Goal: Task Accomplishment & Management: Manage account settings

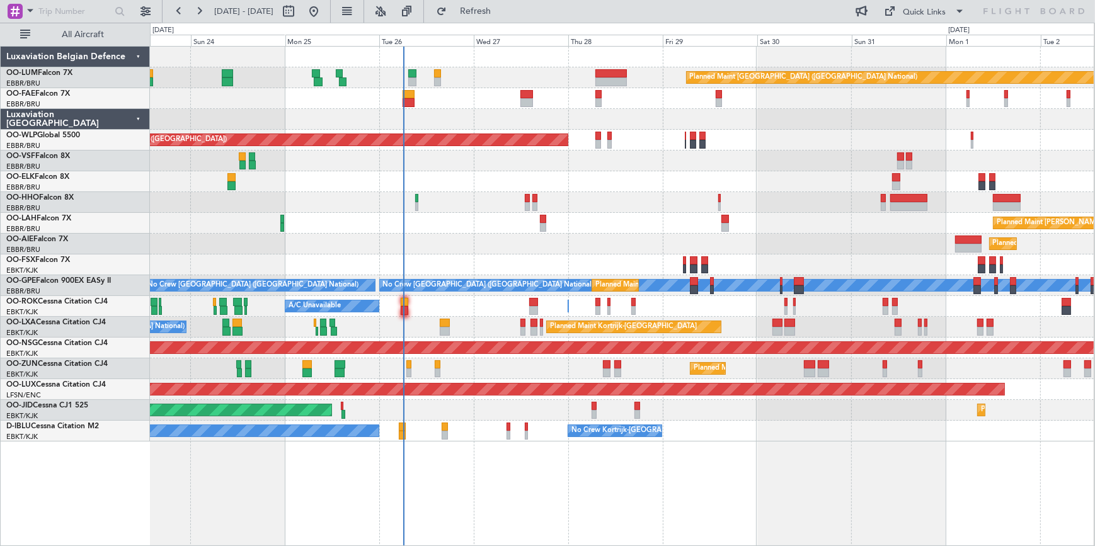
click at [455, 236] on div "Planned Maint [GEOGRAPHIC_DATA] ([GEOGRAPHIC_DATA])" at bounding box center [622, 244] width 944 height 21
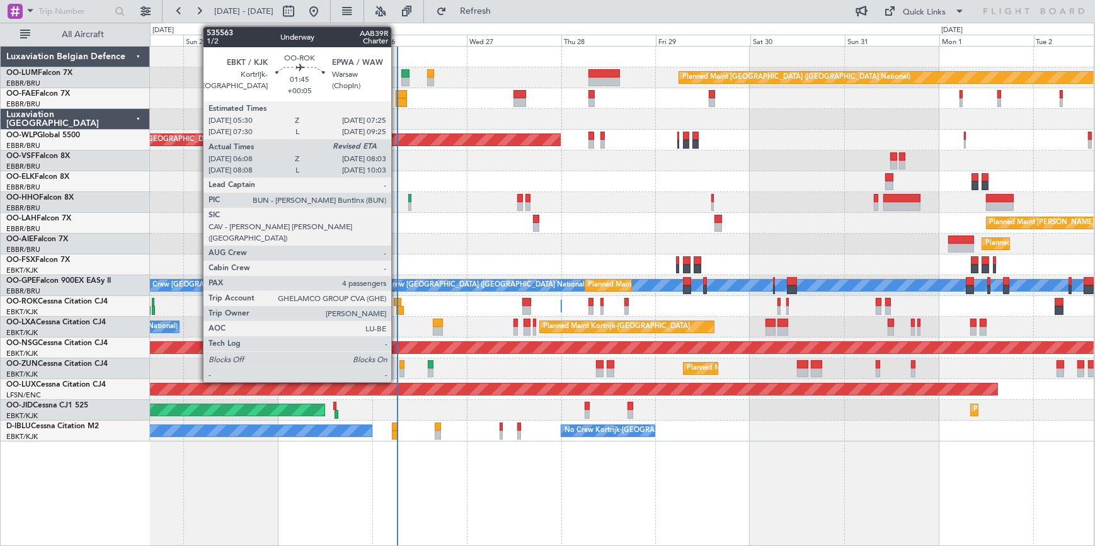
click at [397, 305] on div at bounding box center [398, 302] width 8 height 9
click at [399, 304] on div at bounding box center [398, 302] width 8 height 9
click at [399, 299] on div at bounding box center [398, 302] width 8 height 9
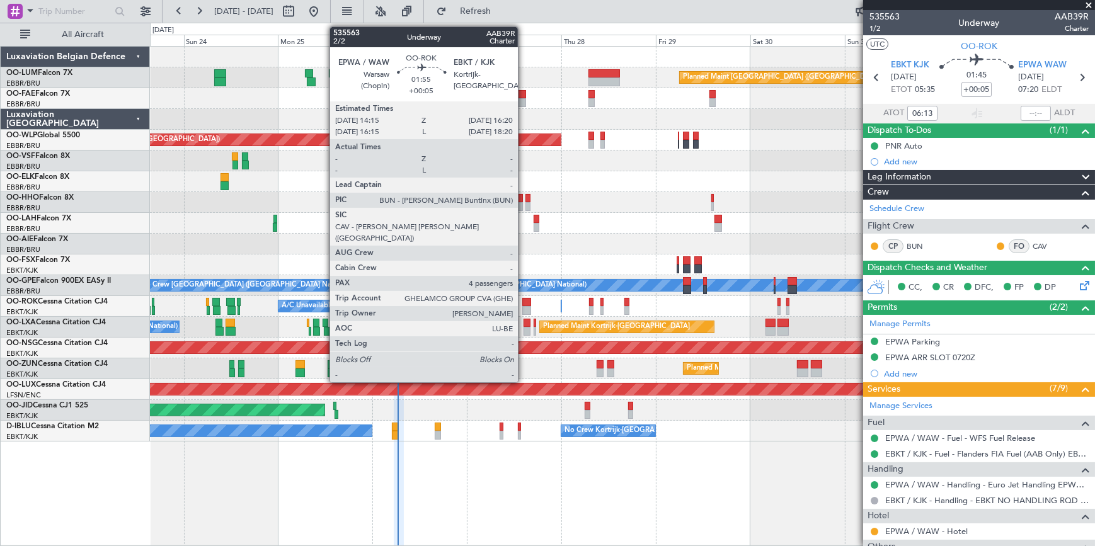
click at [523, 302] on div at bounding box center [526, 302] width 9 height 9
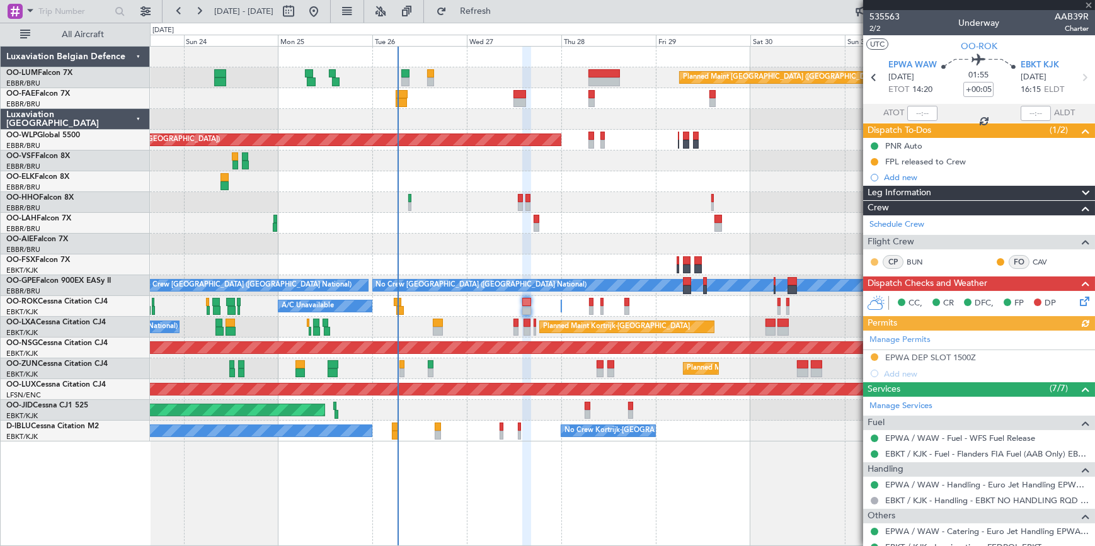
click at [876, 261] on button at bounding box center [875, 262] width 8 height 8
click at [881, 295] on span "Acknowledged" at bounding box center [877, 298] width 55 height 13
click at [997, 258] on button at bounding box center [1001, 262] width 8 height 8
click at [986, 300] on span "Acknowledged" at bounding box center [995, 298] width 55 height 13
click at [1085, 4] on span at bounding box center [1088, 5] width 13 height 11
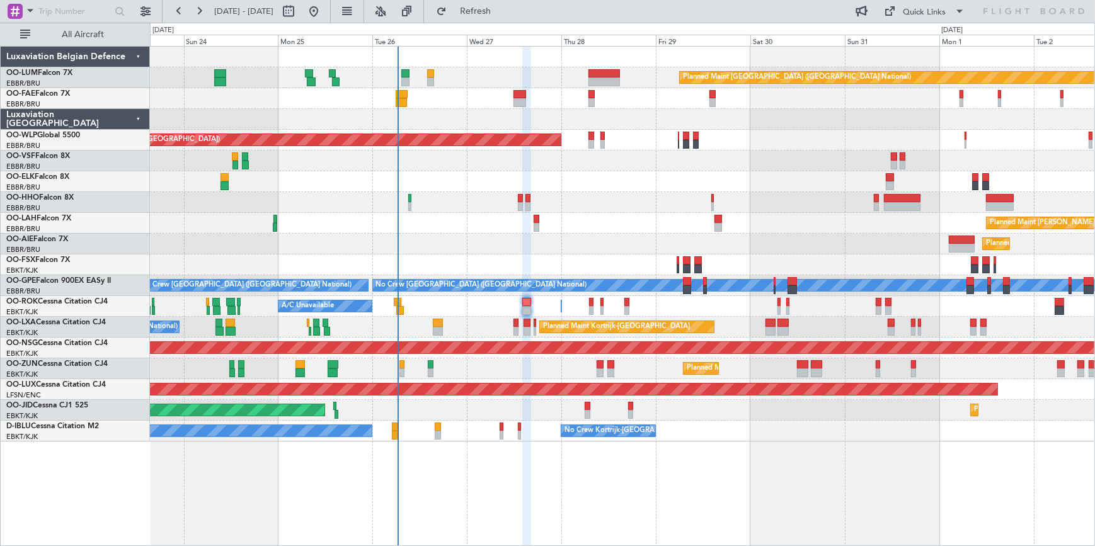
type input "0"
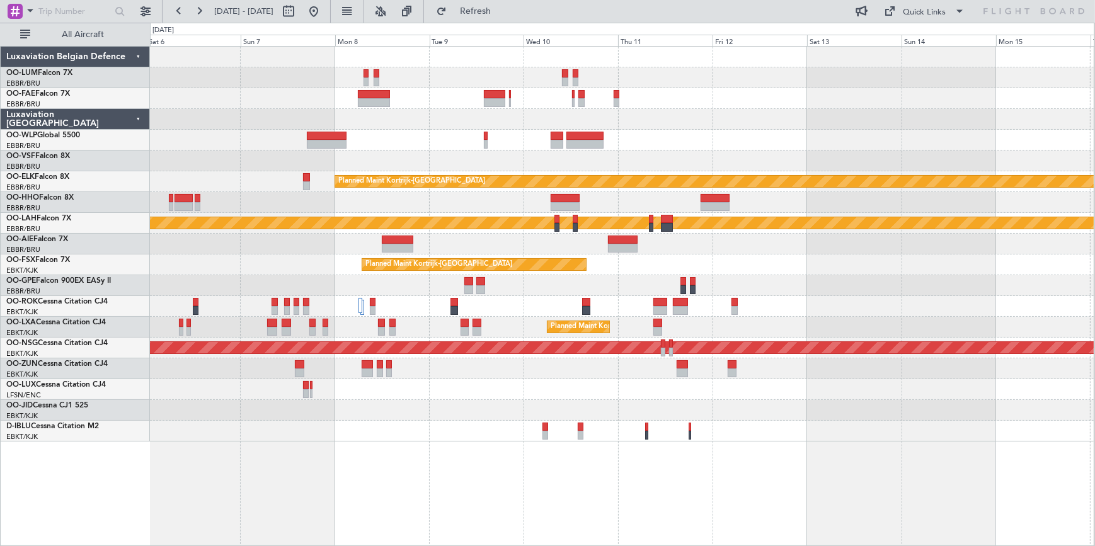
click at [0, 146] on html "23 Aug 2025 - 02 Sep 2025 Refresh Quick Links All Aircraft Owner Melsbroek Air …" at bounding box center [547, 273] width 1095 height 546
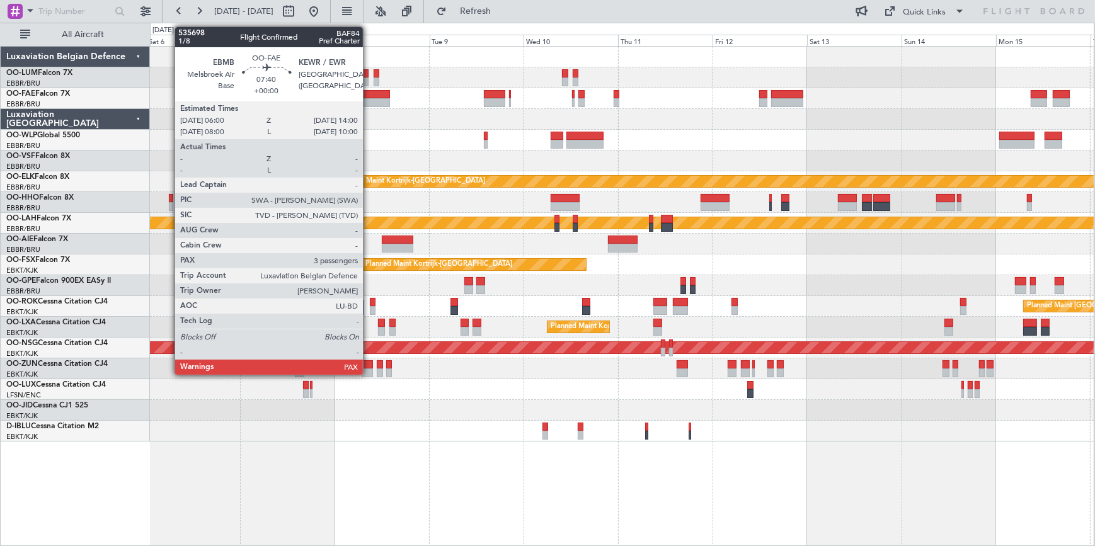
click at [369, 98] on div at bounding box center [373, 102] width 31 height 9
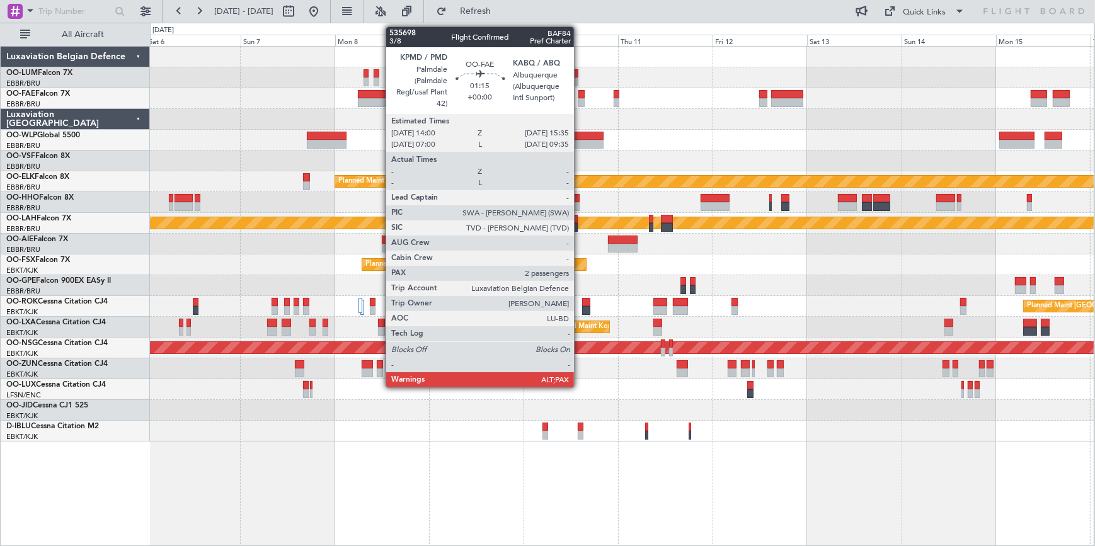
click at [580, 98] on div at bounding box center [581, 102] width 6 height 9
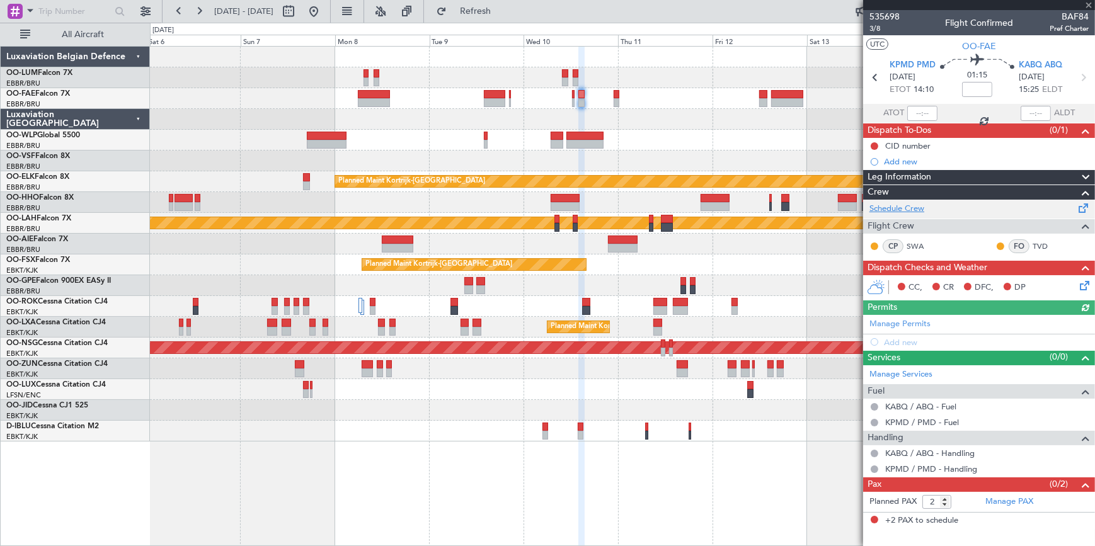
click at [904, 204] on link "Schedule Crew" at bounding box center [896, 209] width 55 height 13
click at [1089, 3] on span at bounding box center [1088, 5] width 13 height 11
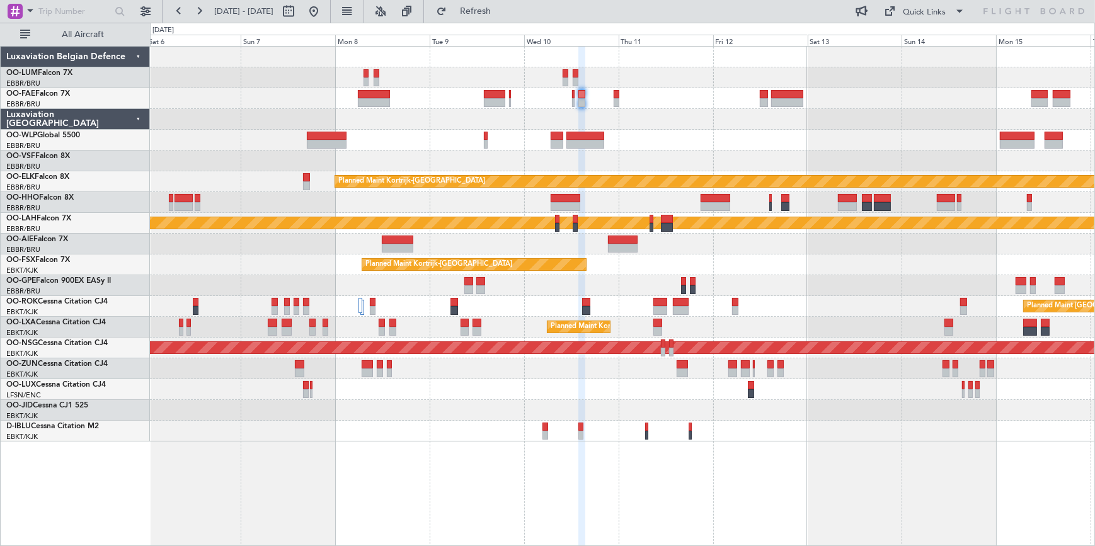
type input "0"
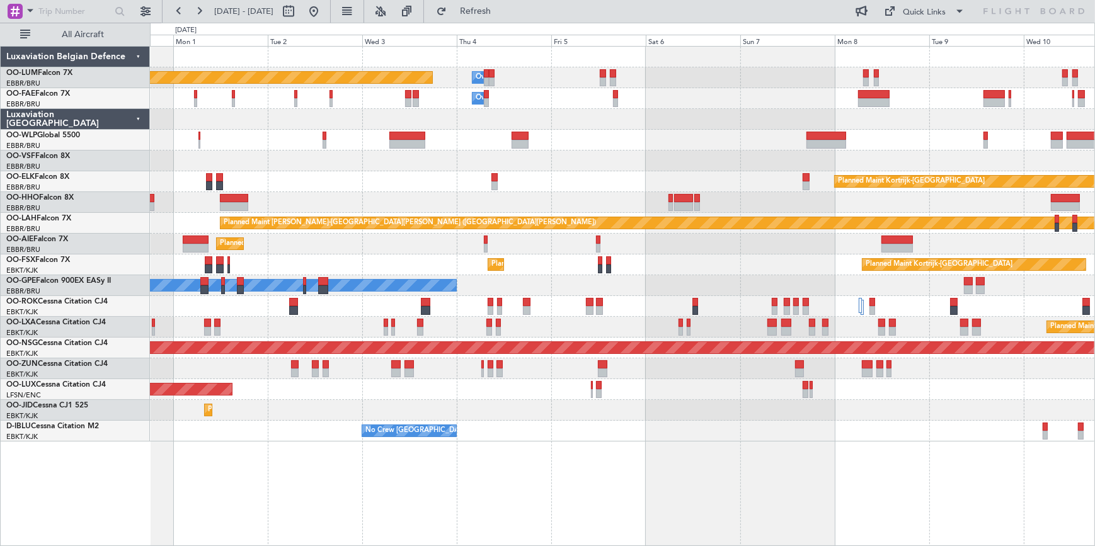
click at [767, 255] on div "Owner Melsbroek Air Base Planned Maint Brussels (Brussels National) Owner Melsb…" at bounding box center [622, 244] width 944 height 395
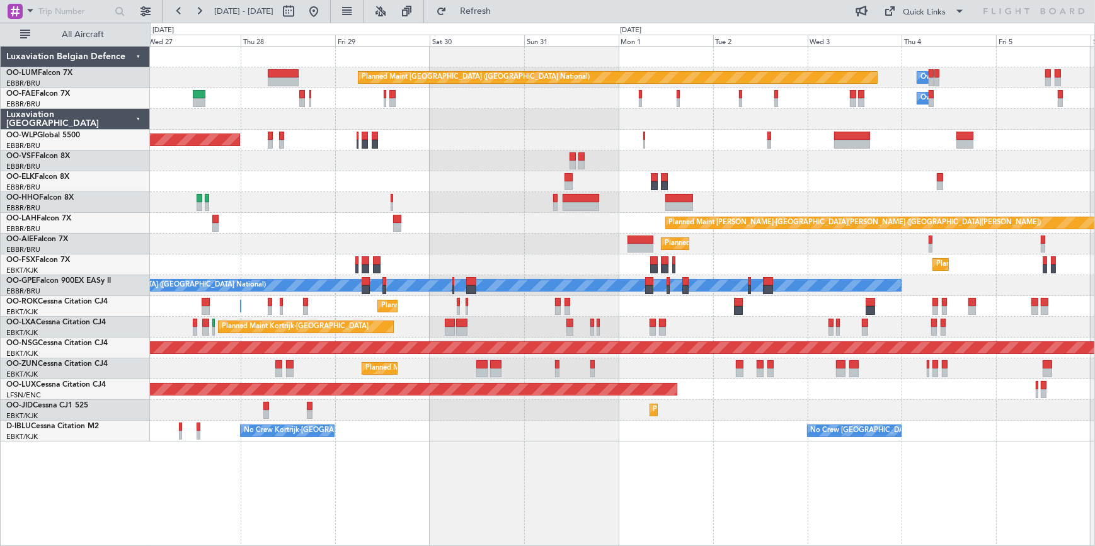
click at [707, 477] on div "Planned Maint Brussels (Brussels National) Owner Melsbroek Air Base Owner Melsb…" at bounding box center [622, 296] width 945 height 500
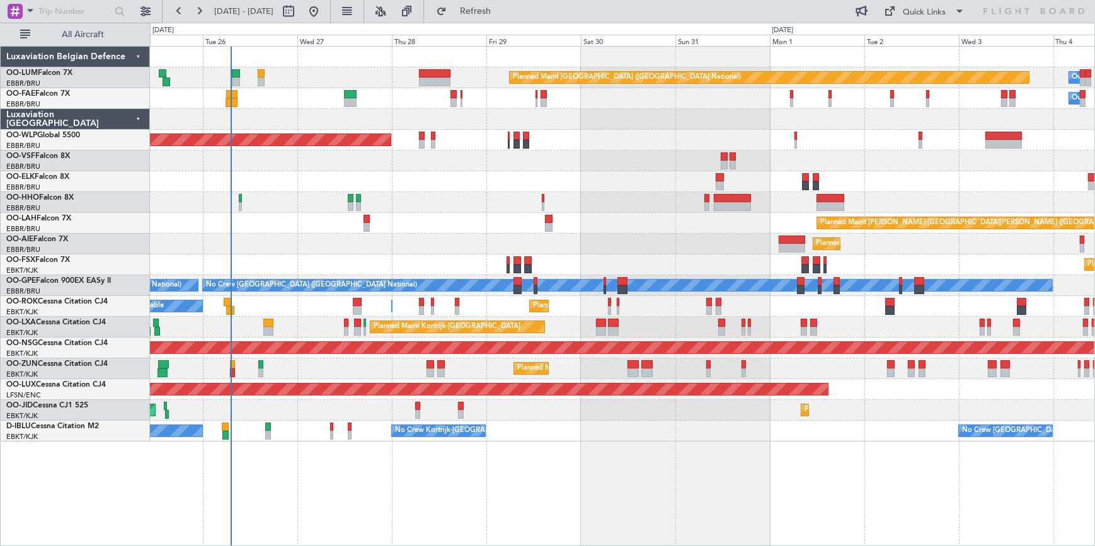
click at [634, 234] on div "Planned Maint [GEOGRAPHIC_DATA] ([GEOGRAPHIC_DATA])" at bounding box center [622, 244] width 944 height 21
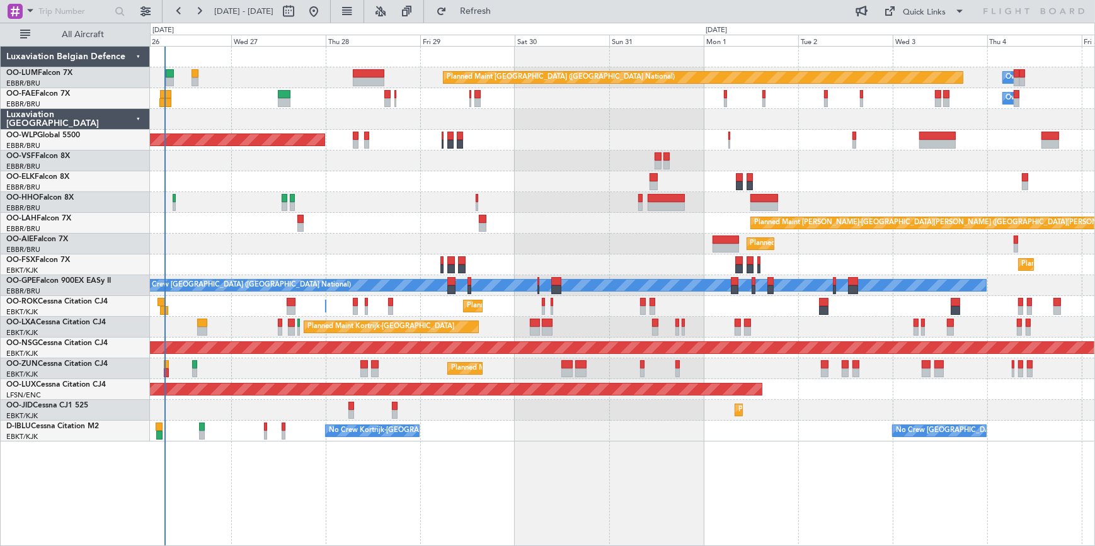
click at [693, 326] on div "Planned Maint Kortrijk-Wevelgem A/C Unavailable Brussels (Brussels National)" at bounding box center [622, 327] width 944 height 21
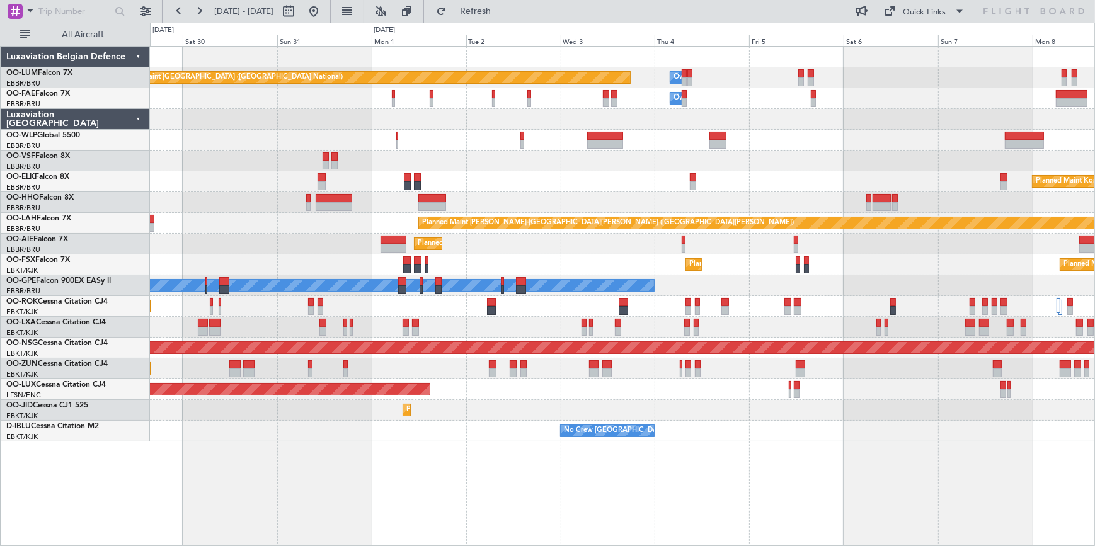
click at [508, 197] on div at bounding box center [622, 202] width 944 height 21
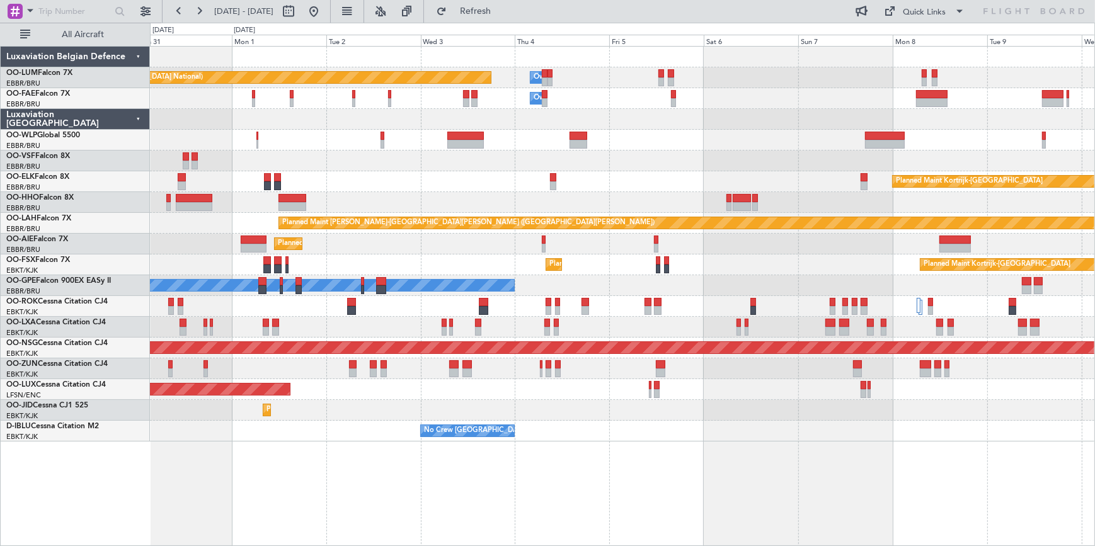
click at [674, 325] on div "Planned Maint Kortrijk-Wevelgem Planned Maint Kortrijk-Wevelgem" at bounding box center [622, 327] width 944 height 21
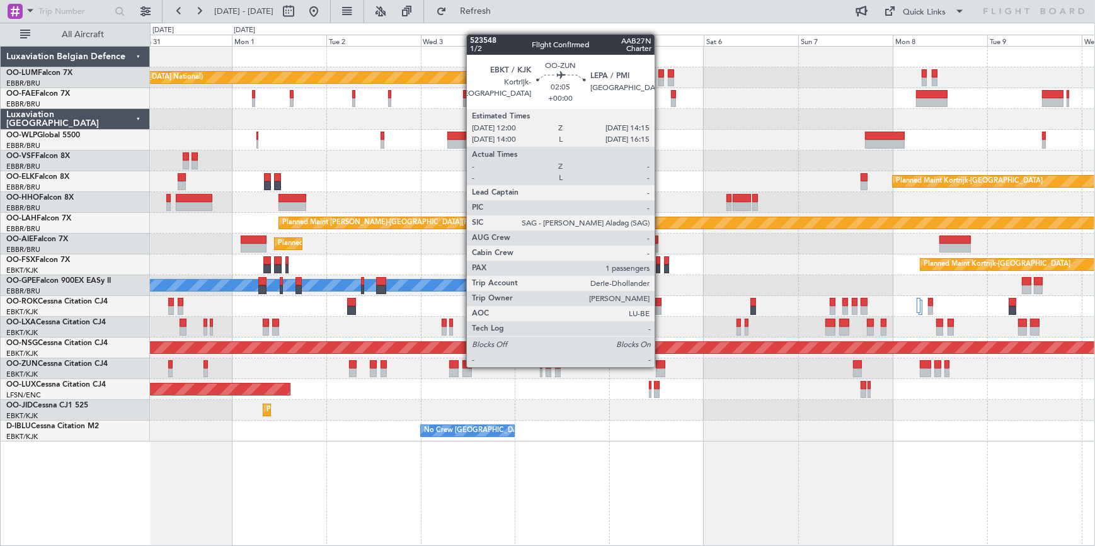
click at [660, 366] on div at bounding box center [660, 364] width 9 height 9
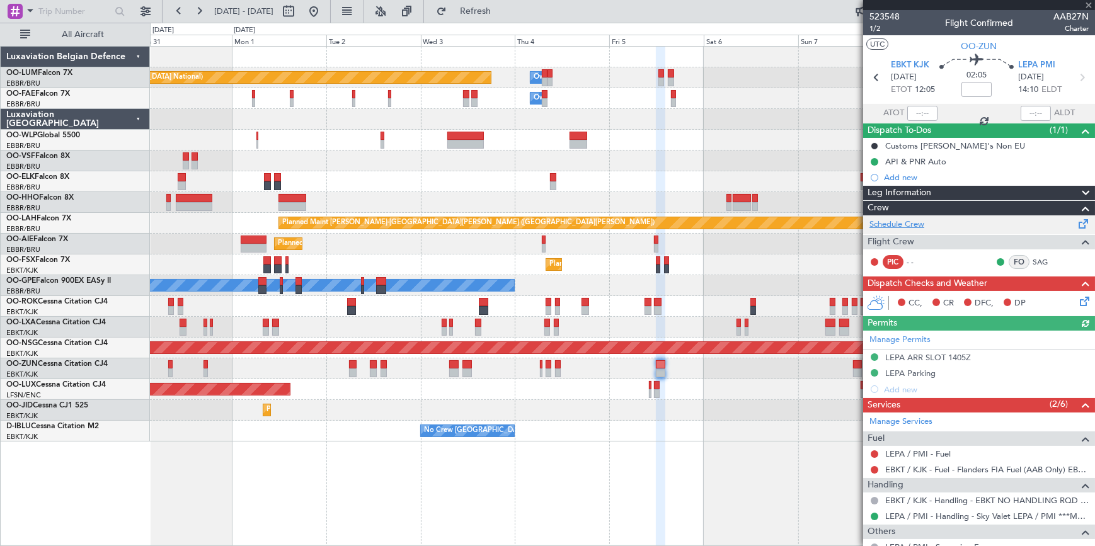
click at [914, 224] on link "Schedule Crew" at bounding box center [896, 225] width 55 height 13
click at [1091, 4] on span at bounding box center [1088, 5] width 13 height 11
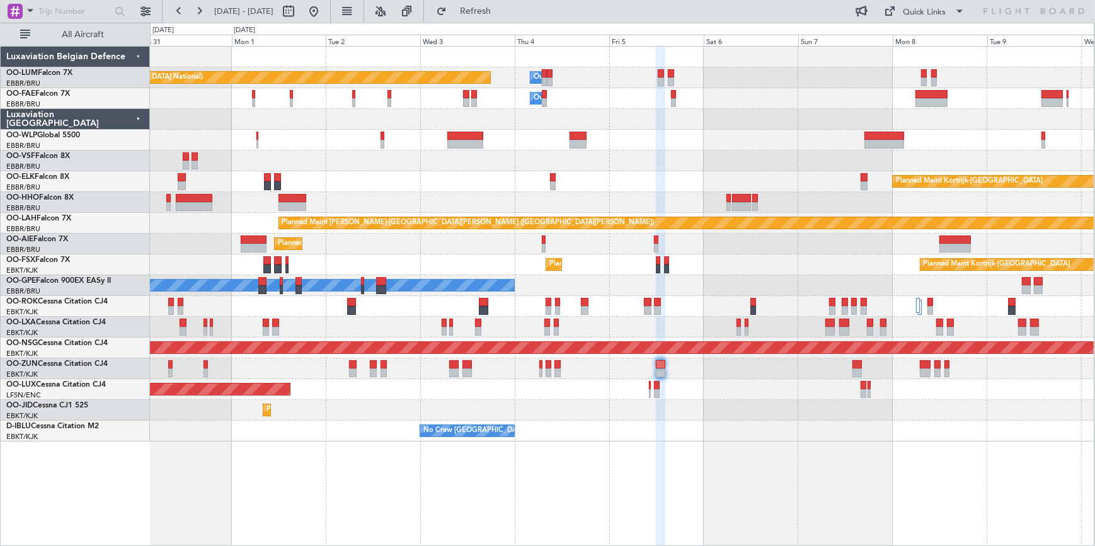
type input "0"
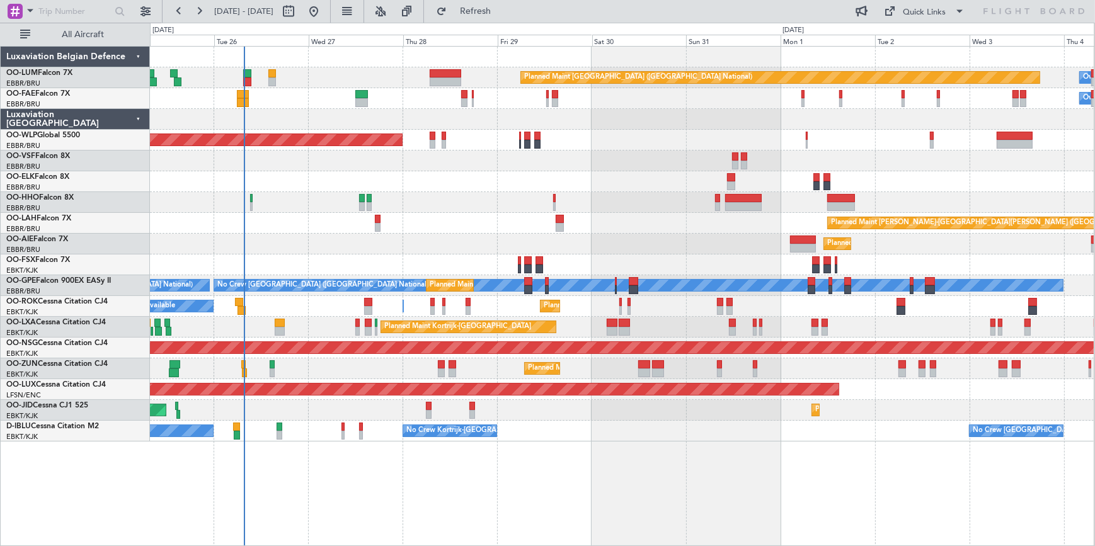
click at [908, 231] on div "Planned Maint Brussels (Brussels National) Owner Melsbroek Air Base Owner Melsb…" at bounding box center [622, 244] width 944 height 395
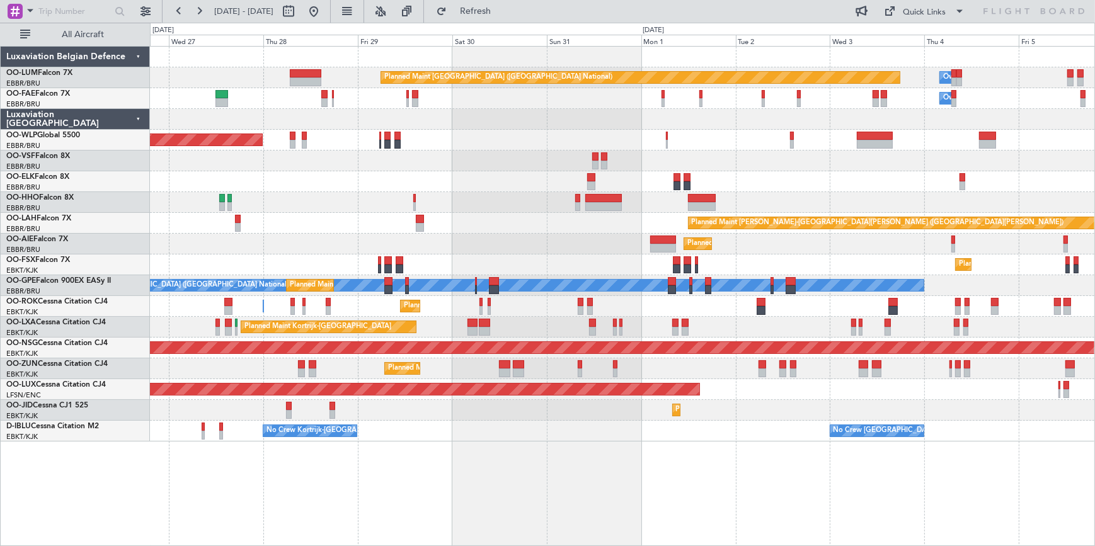
click at [355, 196] on div at bounding box center [622, 202] width 944 height 21
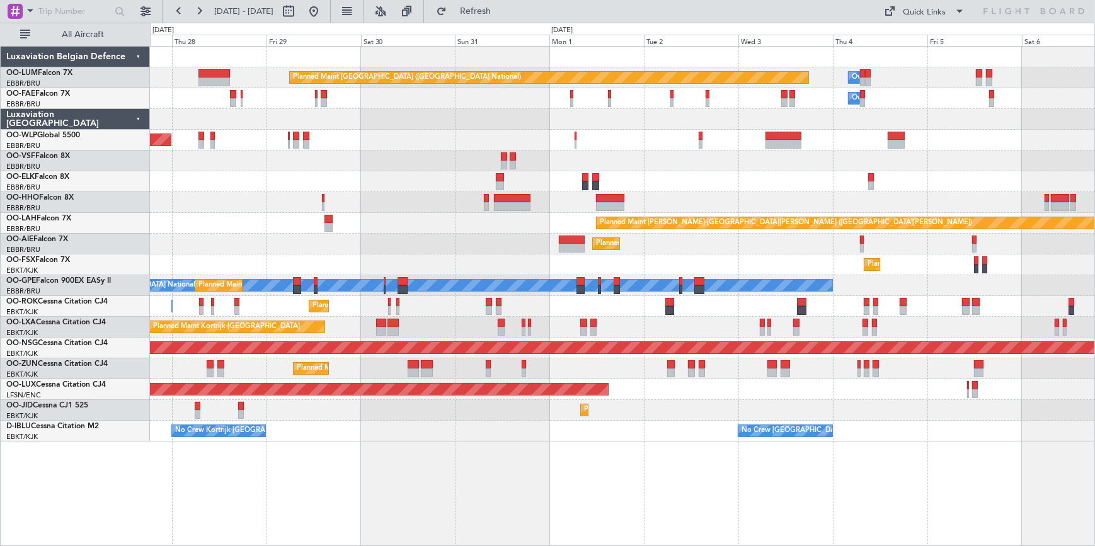
click at [738, 210] on div "Planned Maint [GEOGRAPHIC_DATA] ([GEOGRAPHIC_DATA] National) Owner [GEOGRAPHIC_…" at bounding box center [622, 244] width 944 height 395
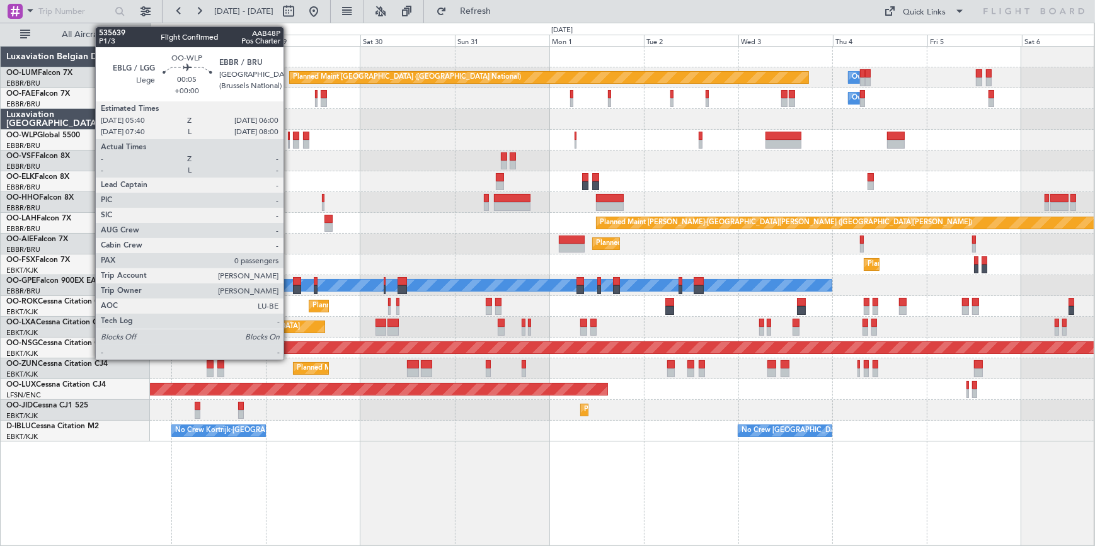
click at [289, 135] on div at bounding box center [289, 136] width 2 height 9
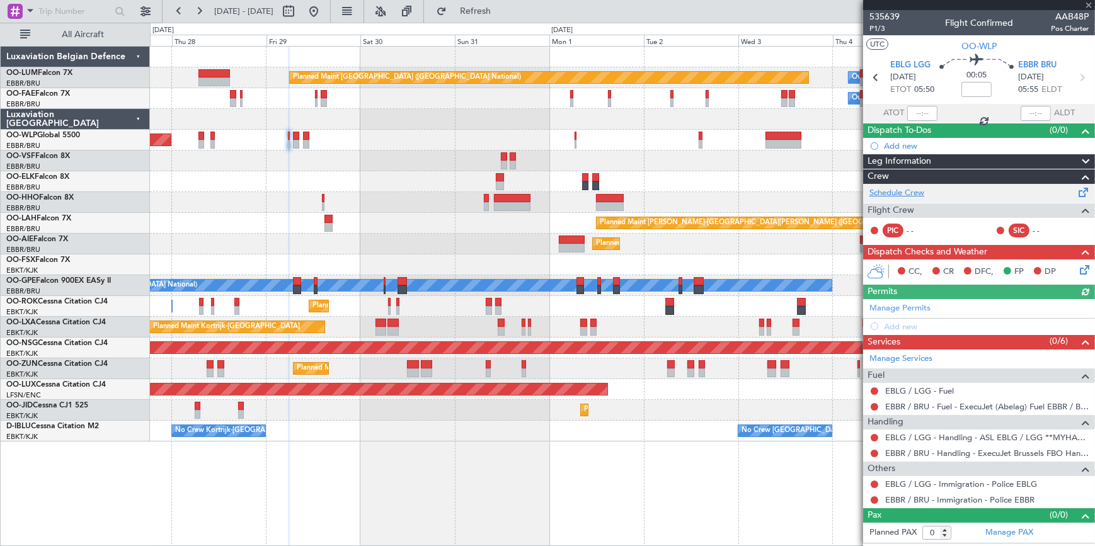
click at [913, 193] on link "Schedule Crew" at bounding box center [896, 193] width 55 height 13
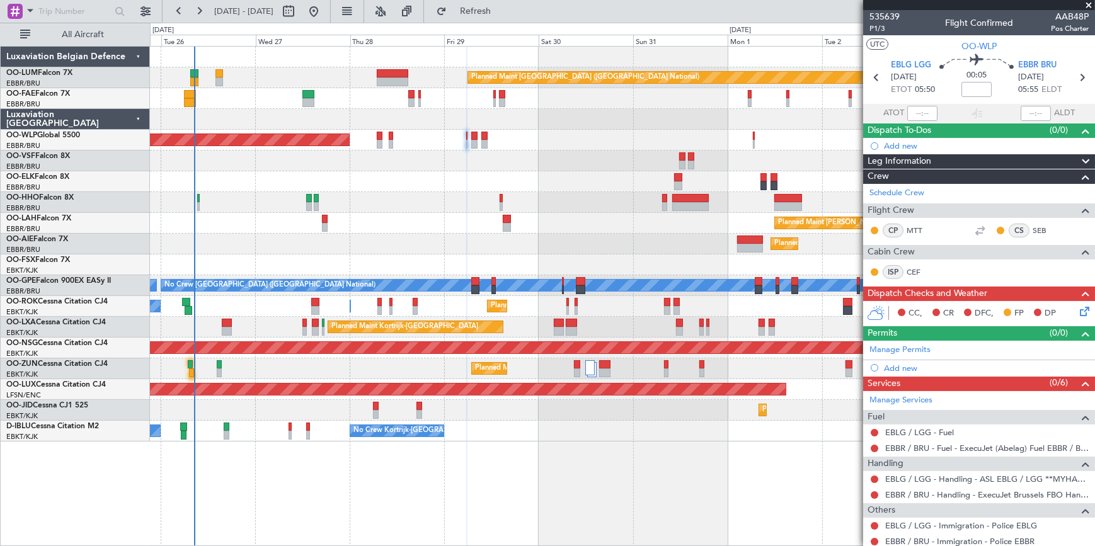
click at [488, 195] on div "Planned Maint Brussels (Brussels National) Owner Melsbroek Air Base Owner Melsb…" at bounding box center [622, 244] width 944 height 395
click at [1090, 4] on span at bounding box center [1088, 5] width 13 height 11
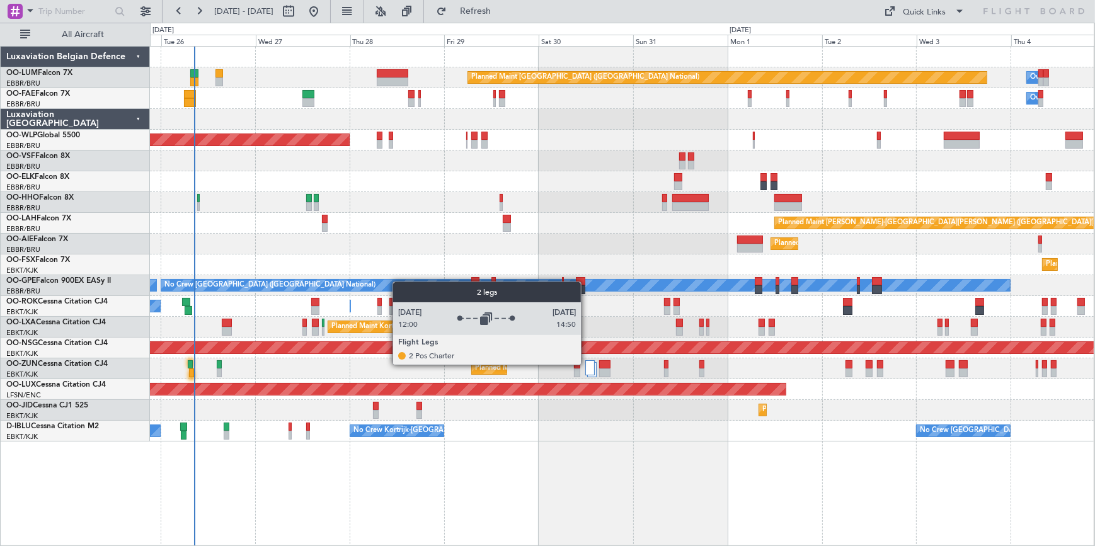
click at [586, 364] on div at bounding box center [589, 367] width 9 height 15
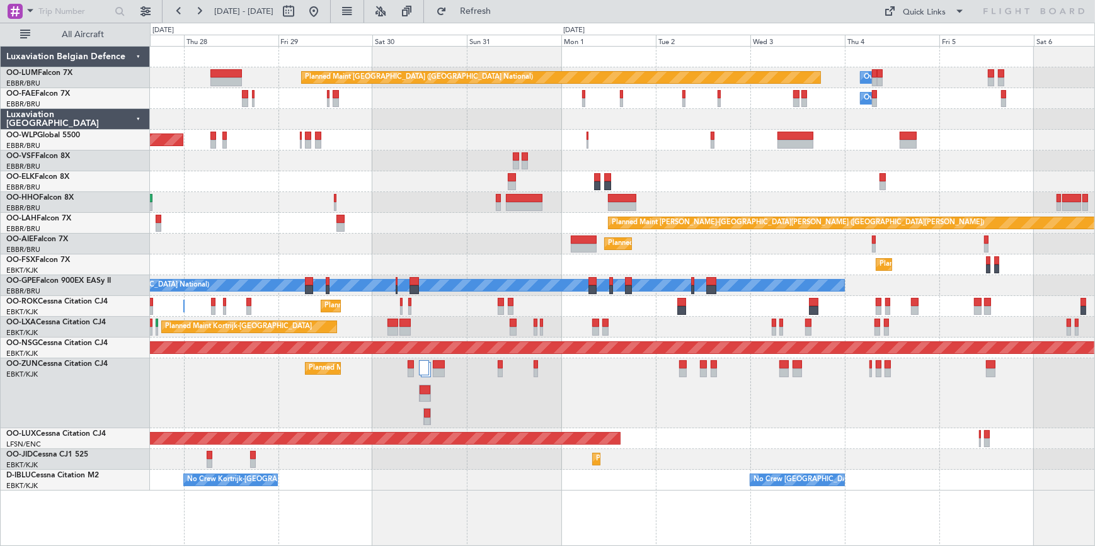
click at [623, 314] on div "Planned Maint Brussels (Brussels National) Owner Melsbroek Air Base Owner Melsb…" at bounding box center [622, 269] width 944 height 444
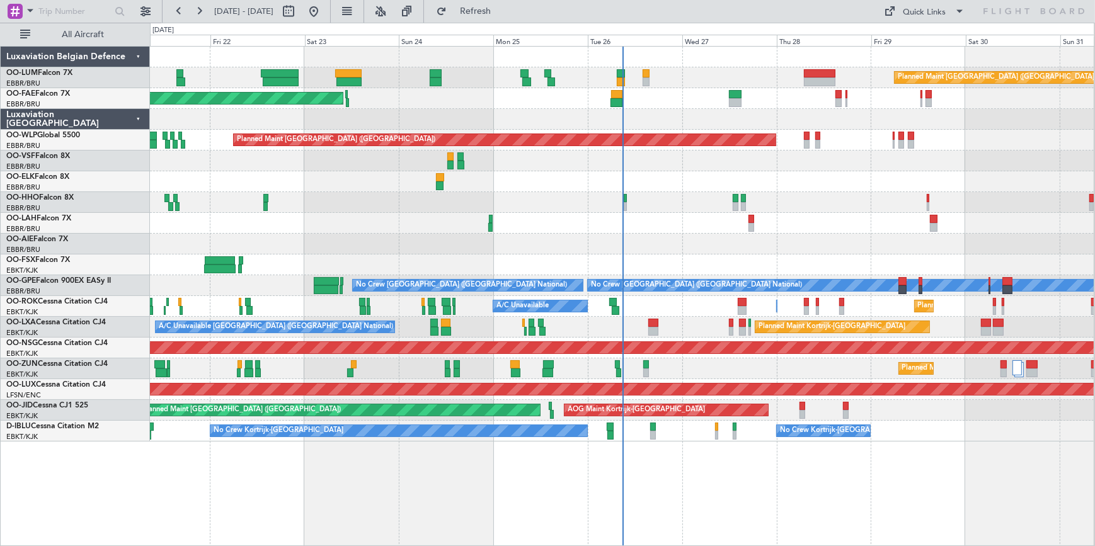
click at [834, 185] on div at bounding box center [622, 181] width 944 height 21
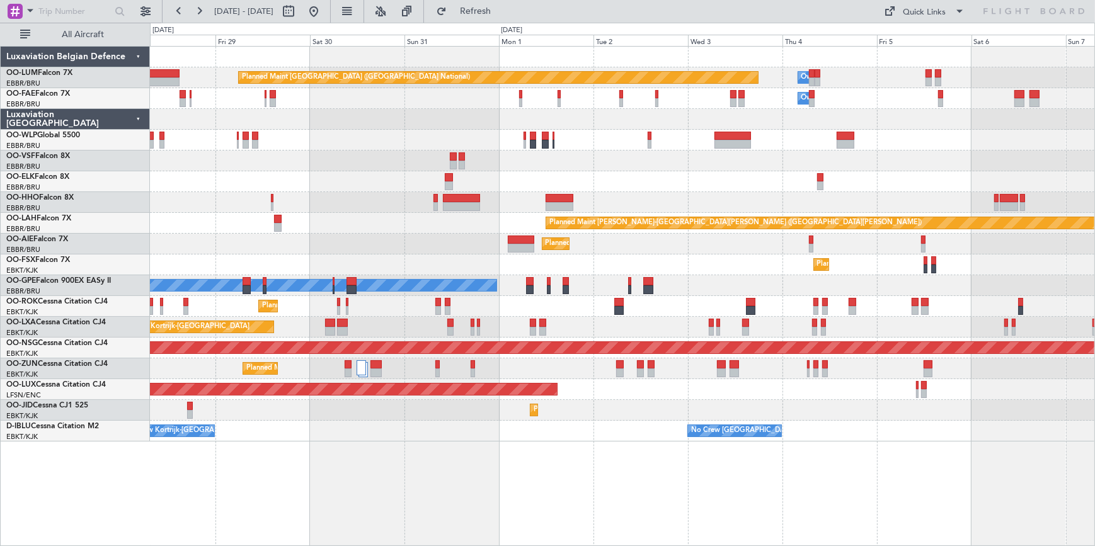
click at [178, 159] on div "Planned Maint [GEOGRAPHIC_DATA] ([GEOGRAPHIC_DATA] National) Owner [GEOGRAPHIC_…" at bounding box center [622, 244] width 944 height 395
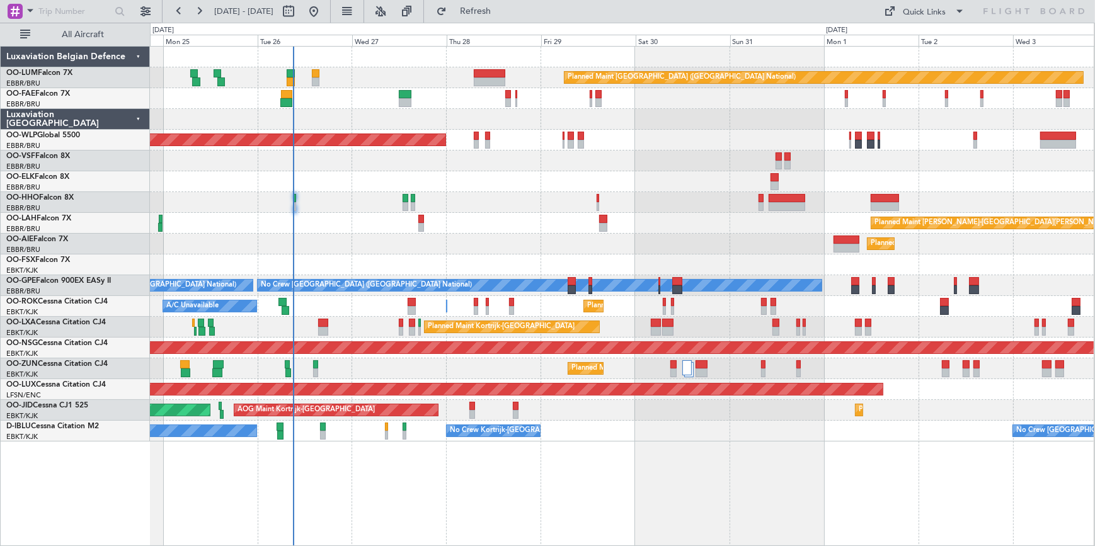
click at [649, 150] on div "Planned Maint [GEOGRAPHIC_DATA] ([GEOGRAPHIC_DATA] National) Owner [GEOGRAPHIC_…" at bounding box center [622, 244] width 944 height 395
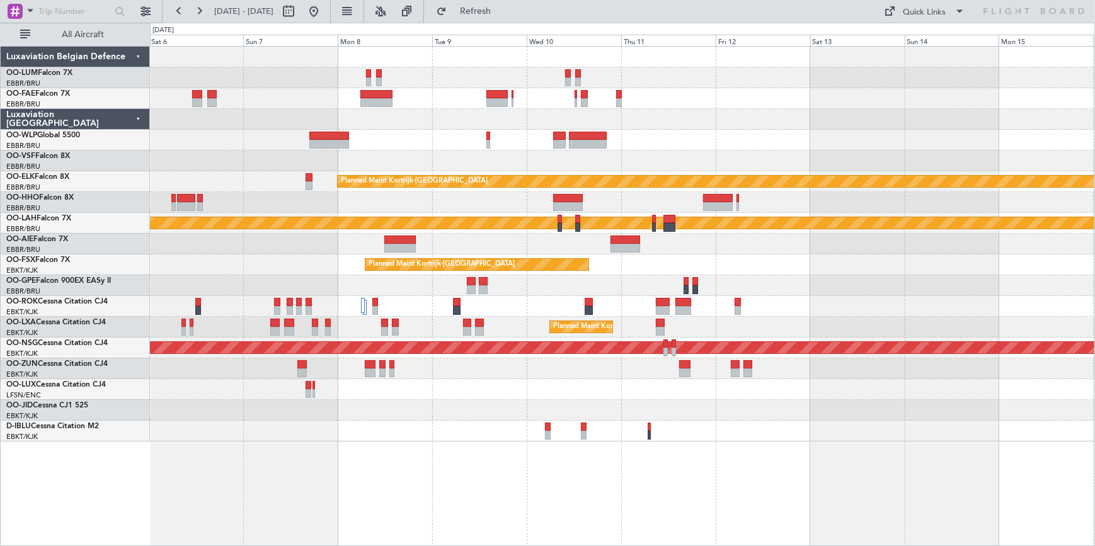
click at [0, 147] on html "[DATE] - [DATE] Refresh Quick Links All Aircraft Owner [GEOGRAPHIC_DATA] Planne…" at bounding box center [547, 273] width 1095 height 546
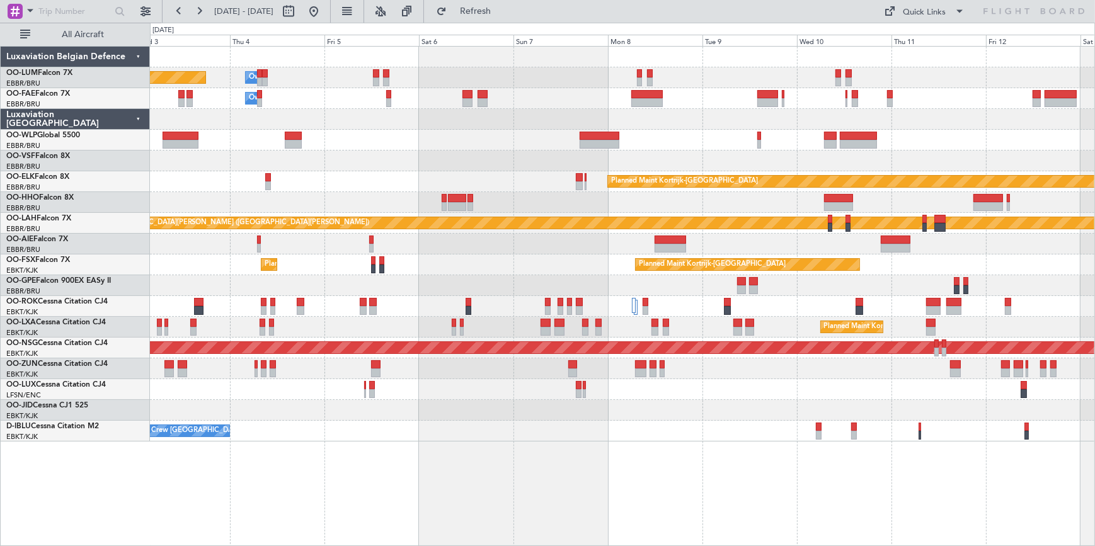
click at [1094, 133] on html "[DATE] - [DATE] Refresh Quick Links All Aircraft Owner [GEOGRAPHIC_DATA] Planne…" at bounding box center [547, 273] width 1095 height 546
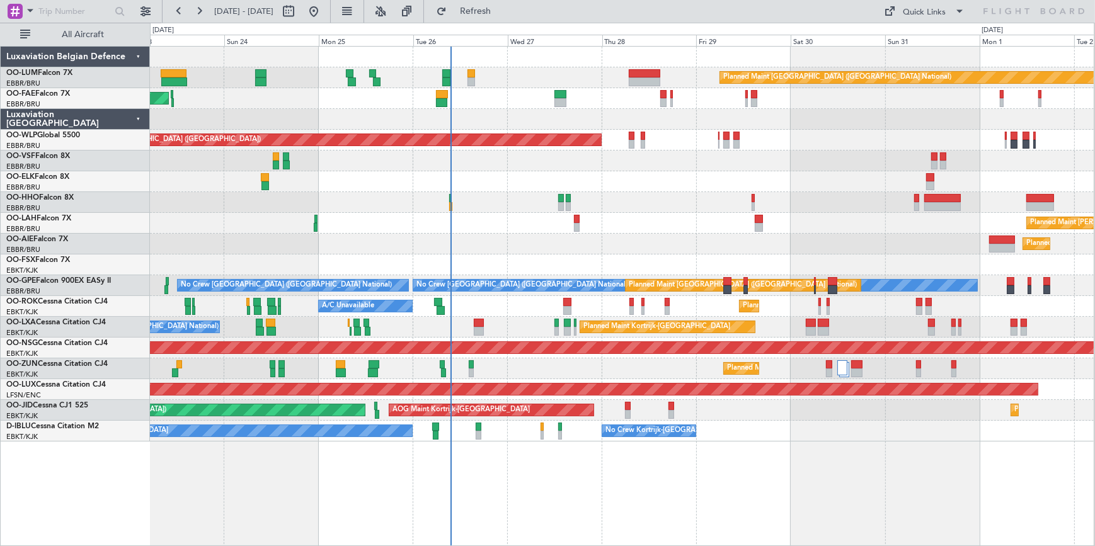
click at [1094, 172] on html "[DATE] - [DATE] Refresh Quick Links All Aircraft Planned Maint [GEOGRAPHIC_DATA…" at bounding box center [547, 273] width 1095 height 546
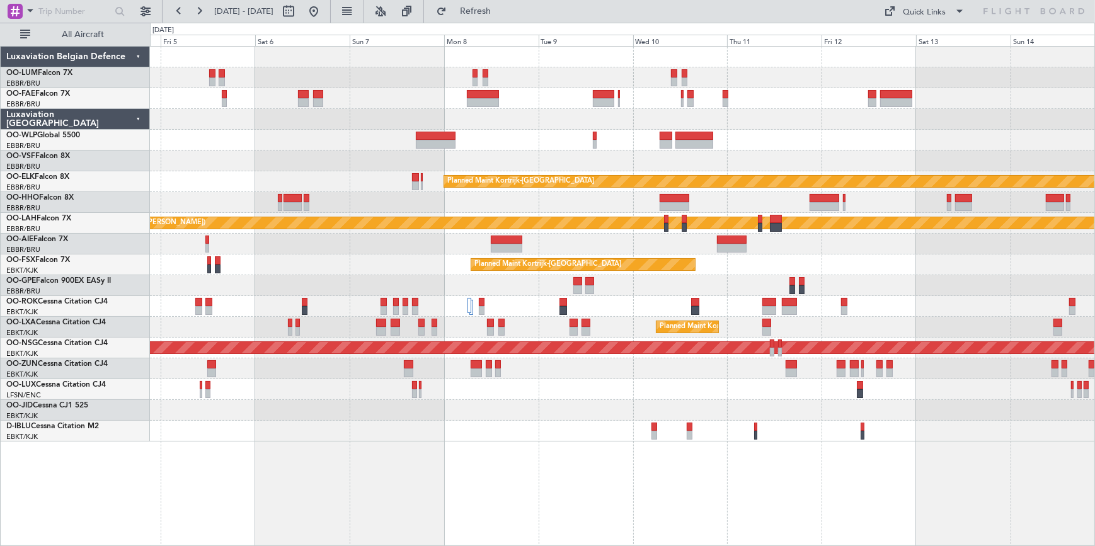
click at [0, 462] on html "[DATE] - [DATE] Refresh Quick Links All Aircraft Owner [GEOGRAPHIC_DATA] Planne…" at bounding box center [547, 273] width 1095 height 546
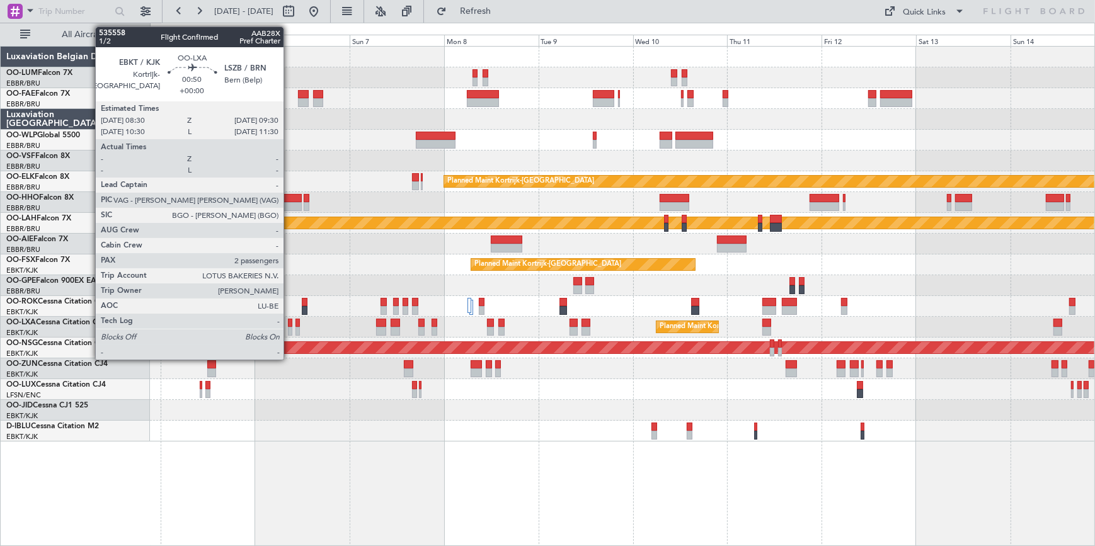
click at [289, 328] on div at bounding box center [290, 331] width 4 height 9
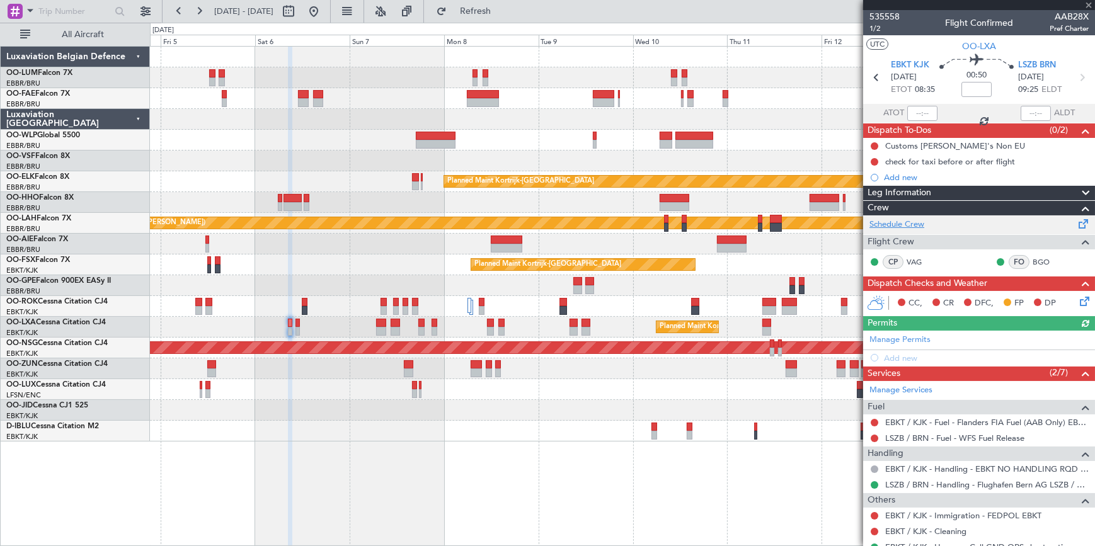
click at [891, 222] on link "Schedule Crew" at bounding box center [896, 225] width 55 height 13
click at [1085, 4] on span at bounding box center [1088, 5] width 13 height 11
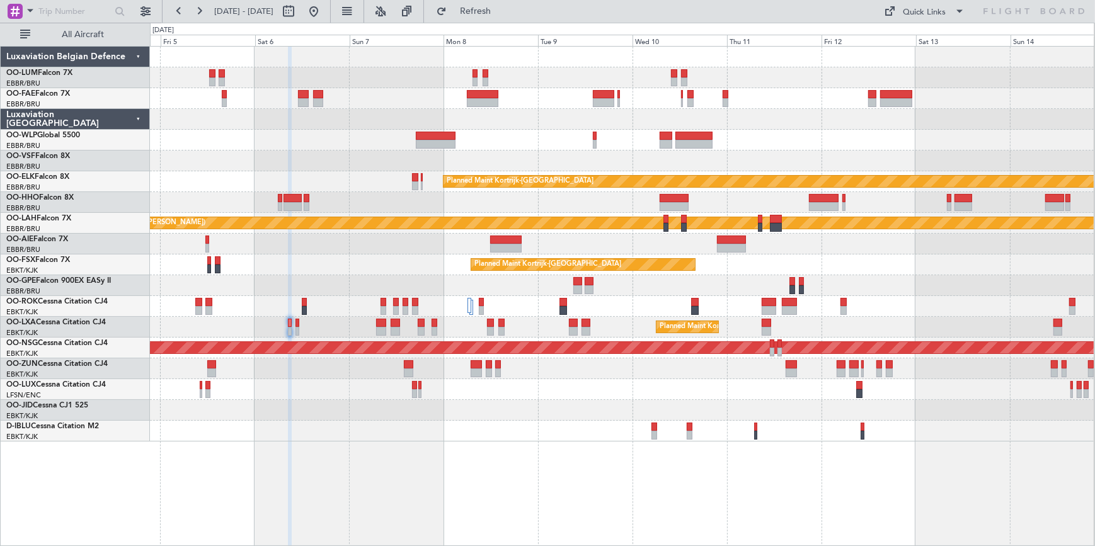
type input "0"
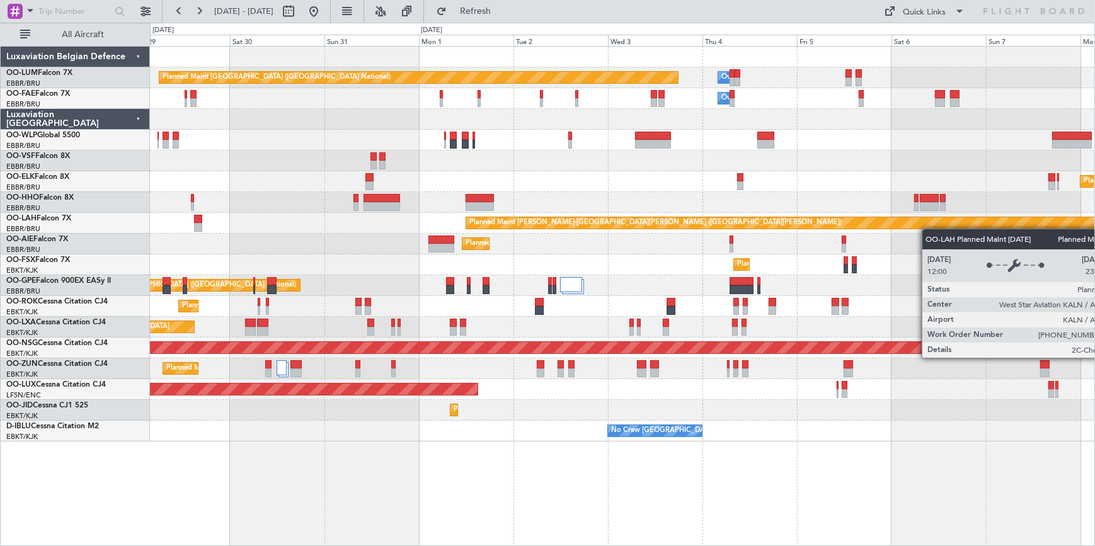
click at [928, 229] on div "Owner Melsbroek Air Base Planned Maint [GEOGRAPHIC_DATA] ([GEOGRAPHIC_DATA]) Ow…" at bounding box center [622, 244] width 944 height 395
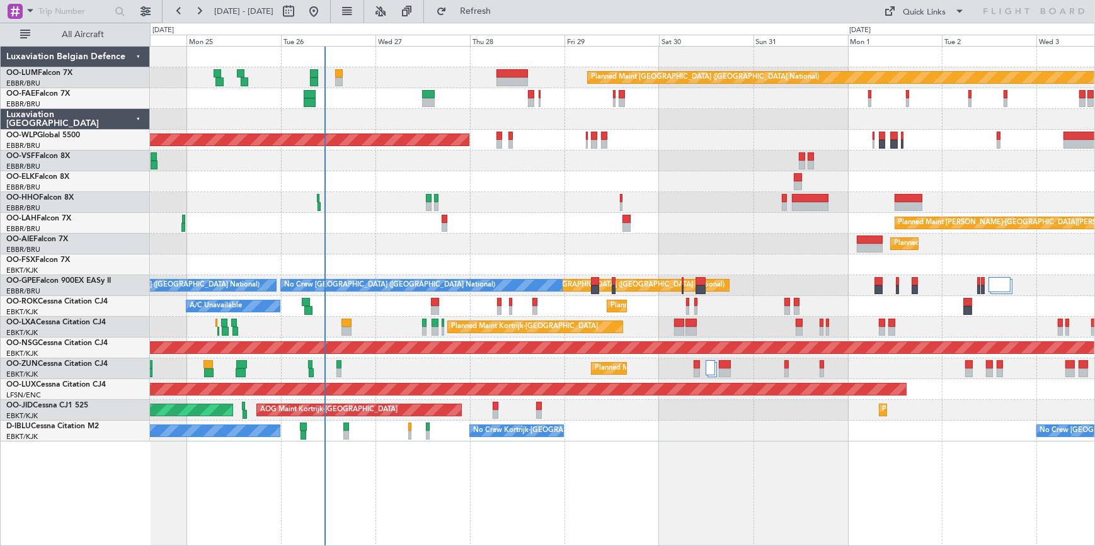
click at [709, 192] on div at bounding box center [622, 202] width 944 height 21
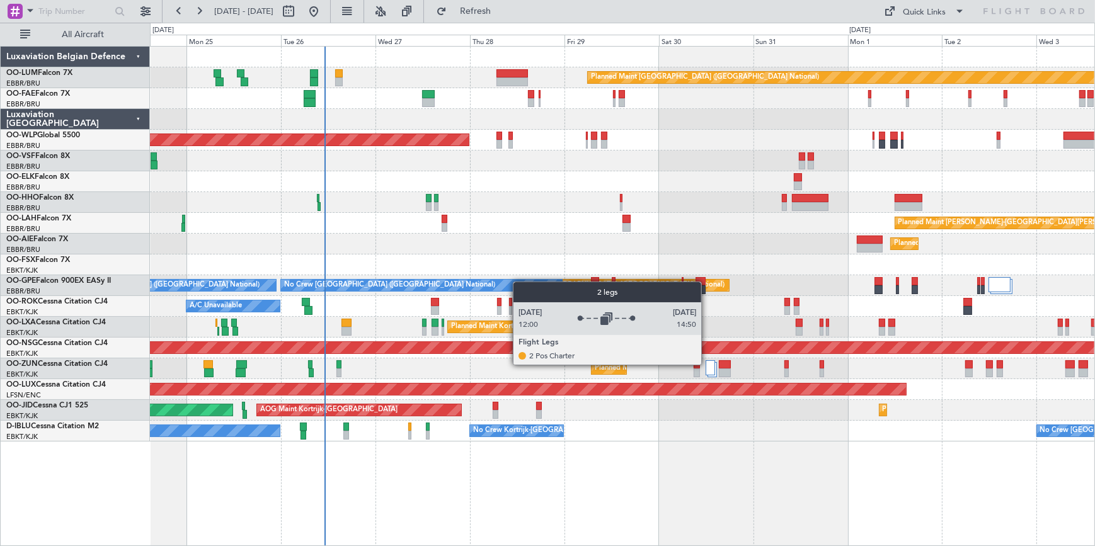
click at [707, 364] on div at bounding box center [710, 367] width 9 height 15
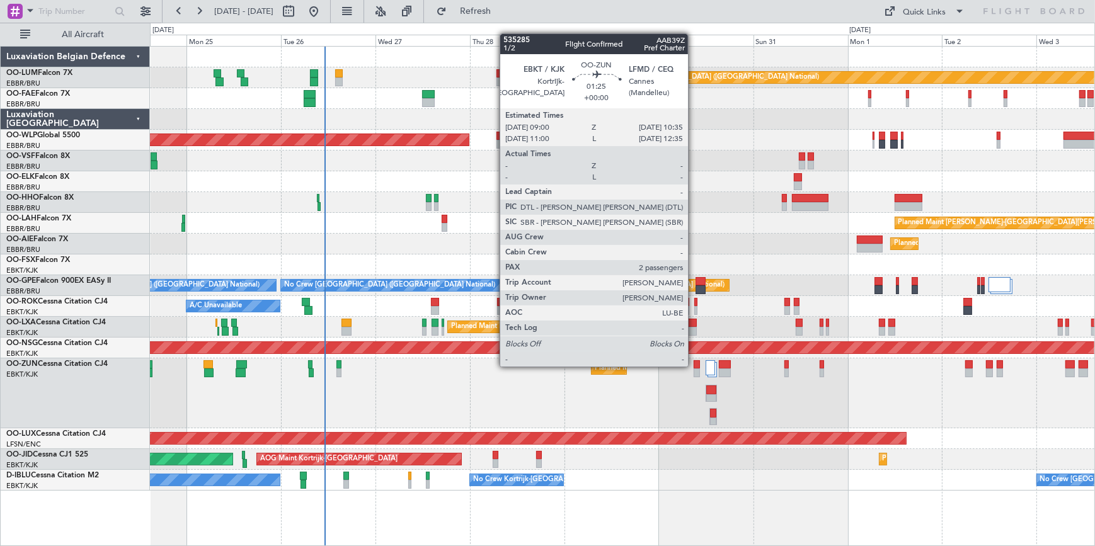
click at [694, 365] on div at bounding box center [697, 364] width 6 height 9
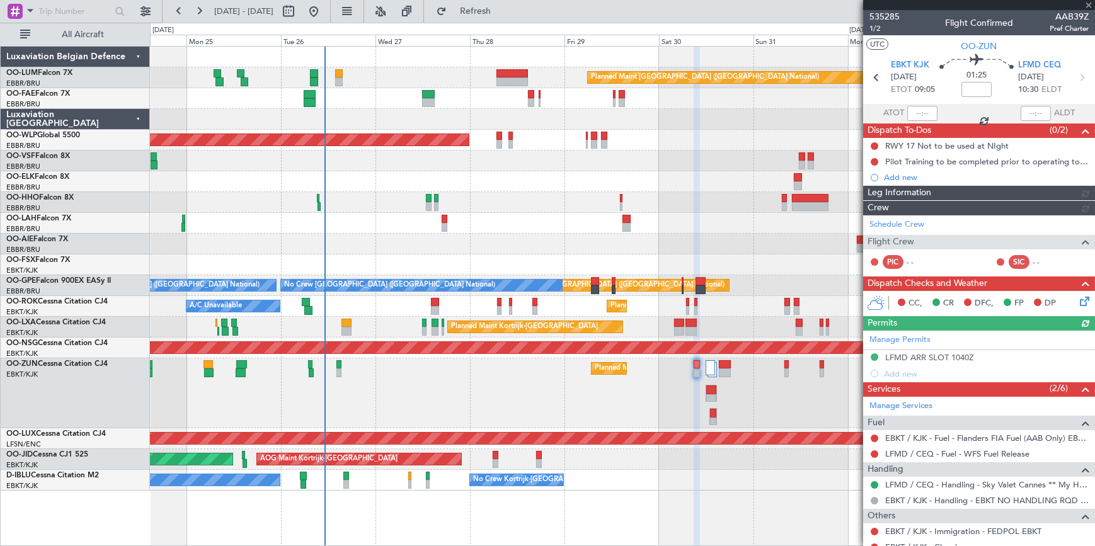
click at [1089, 3] on div at bounding box center [979, 5] width 232 height 10
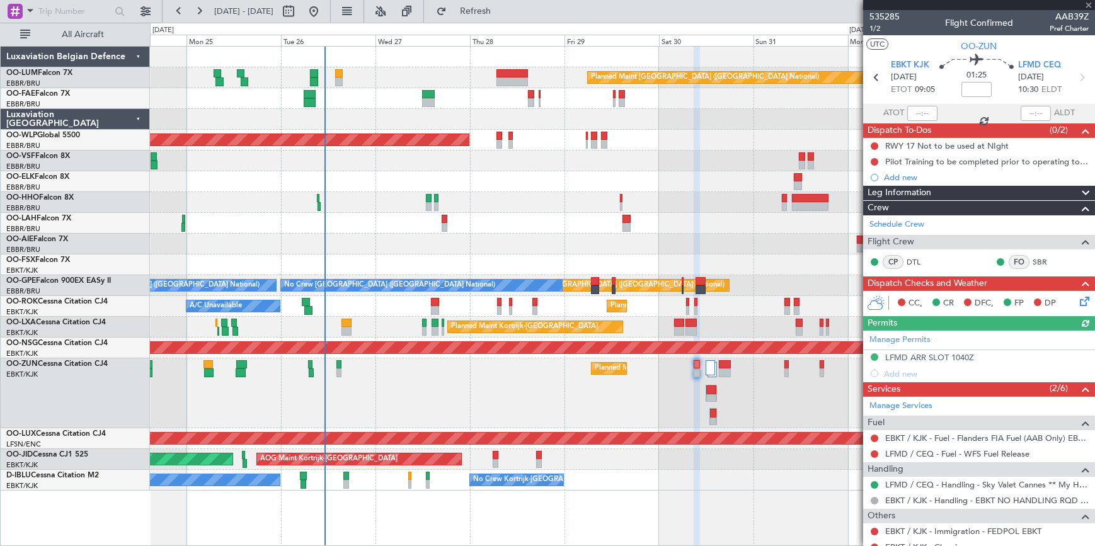
click at [1089, 3] on div at bounding box center [979, 5] width 232 height 10
click at [1088, 4] on div at bounding box center [979, 5] width 232 height 10
click at [1089, 5] on span at bounding box center [1088, 5] width 13 height 11
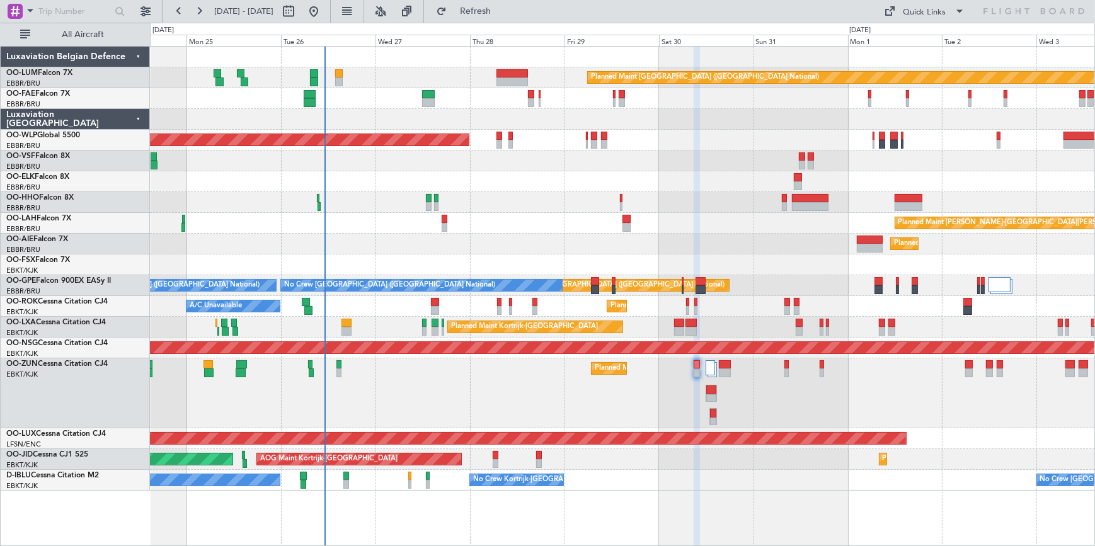
type input "0"
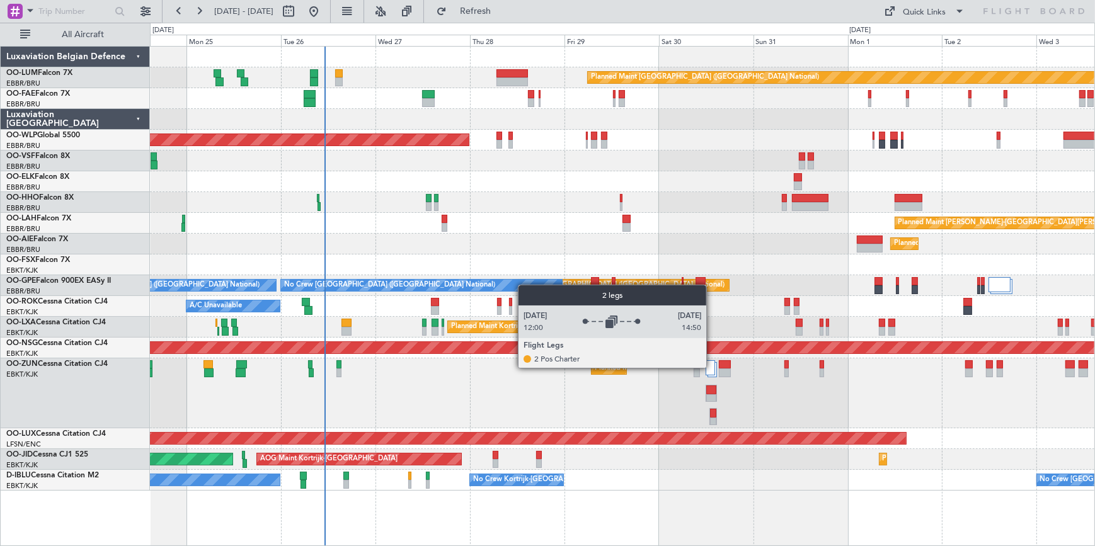
click at [711, 367] on div at bounding box center [710, 367] width 9 height 15
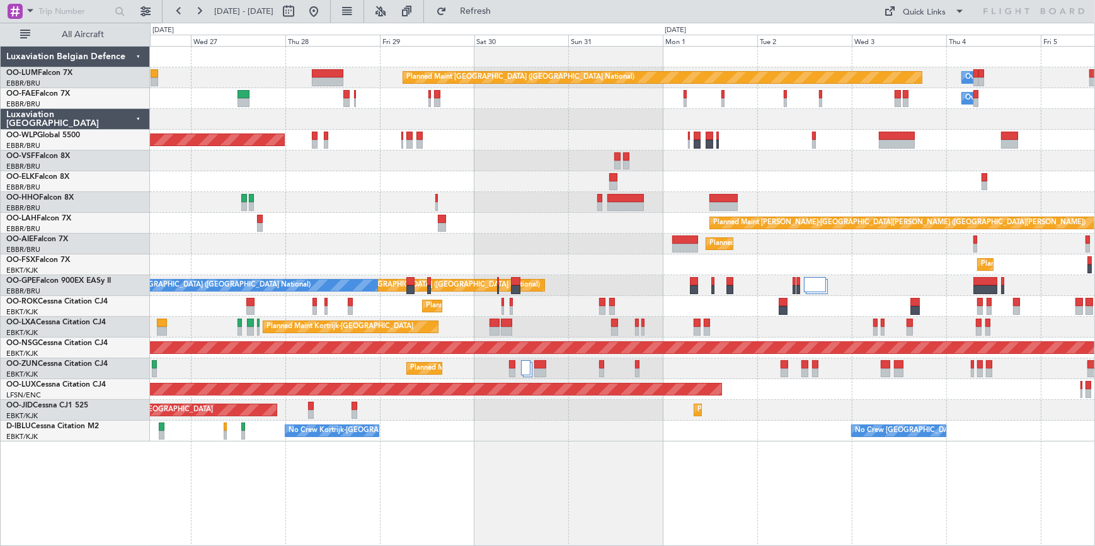
click at [568, 197] on div at bounding box center [622, 202] width 944 height 21
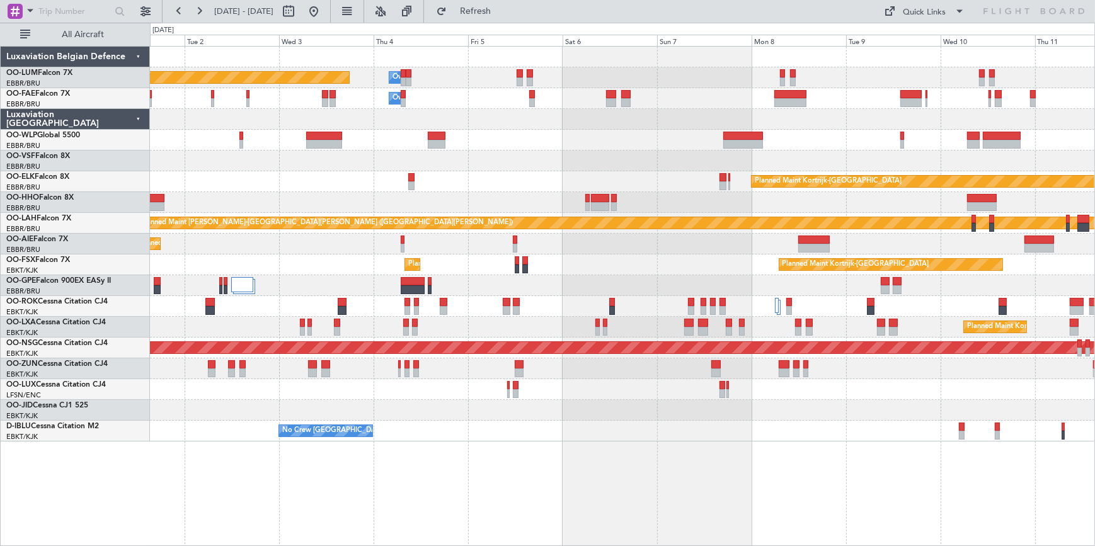
click at [251, 256] on div "Planned Maint Kortrijk-Wevelgem Planned Maint Kortrijk-Wevelgem" at bounding box center [622, 264] width 944 height 21
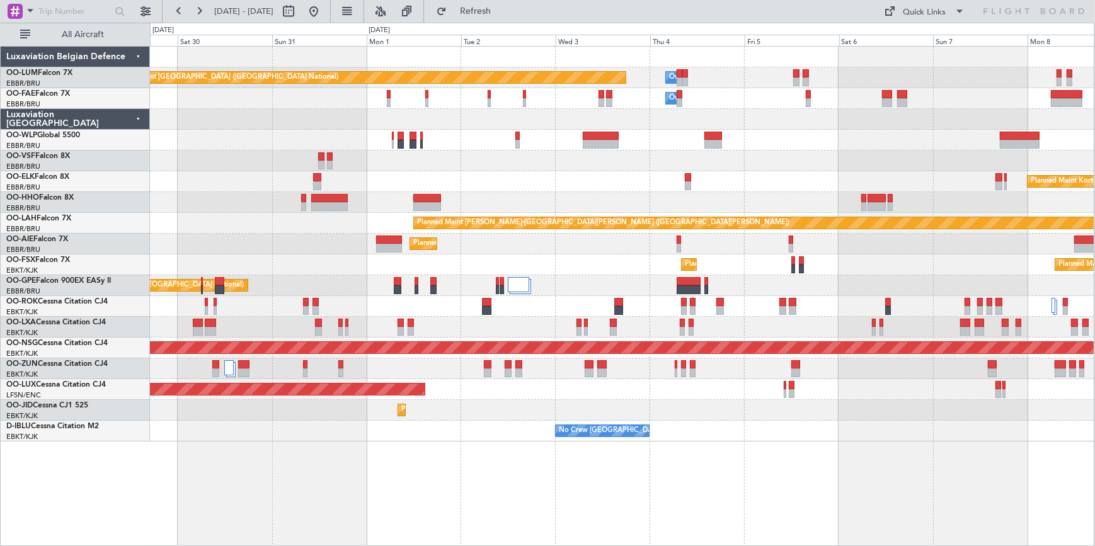
click at [600, 178] on div "Planned Maint Brussels (Brussels National) Owner Melsbroek Air Base Owner Melsb…" at bounding box center [622, 244] width 944 height 395
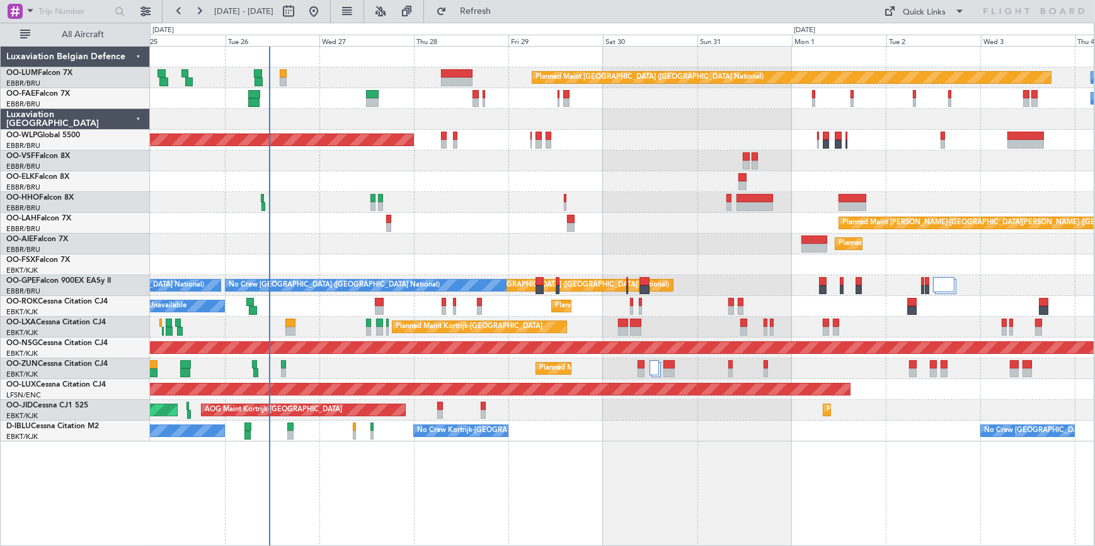
click at [585, 136] on div "Planned Maint Brussels (Brussels National) Owner Melsbroek Air Base Owner Melsb…" at bounding box center [622, 244] width 944 height 395
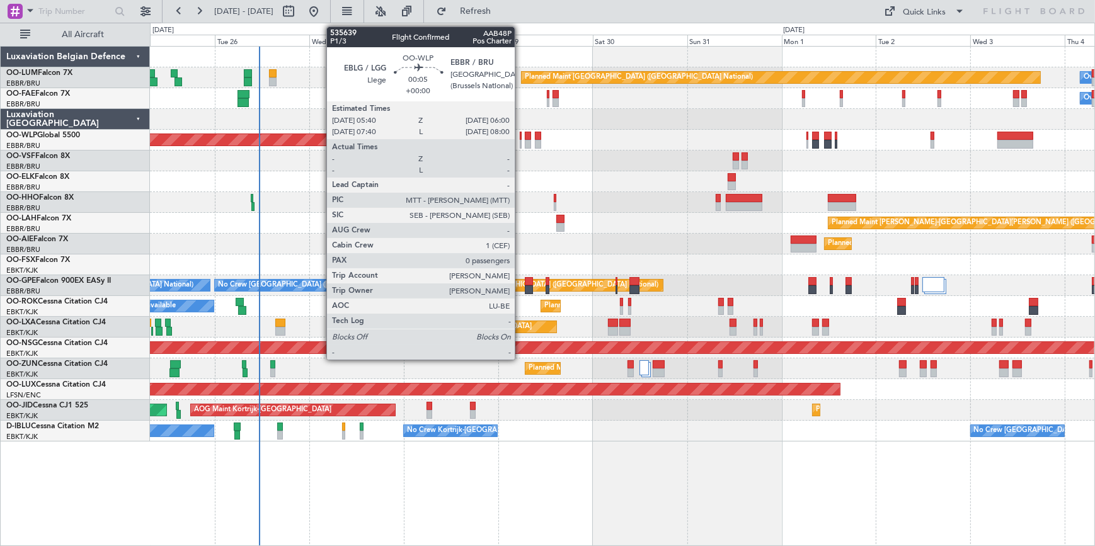
click at [520, 140] on div at bounding box center [521, 144] width 2 height 9
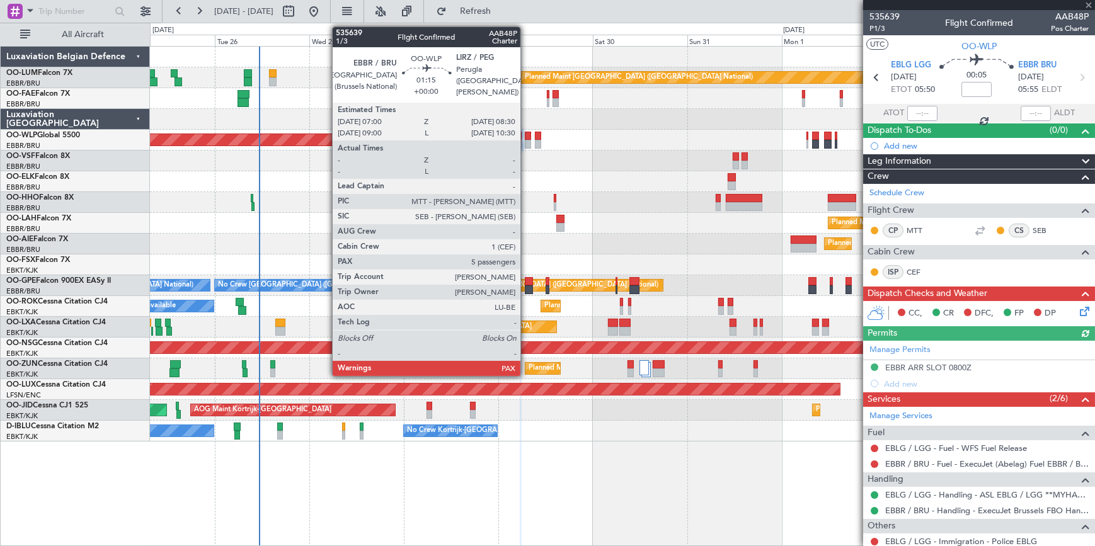
click at [526, 137] on div at bounding box center [528, 136] width 6 height 9
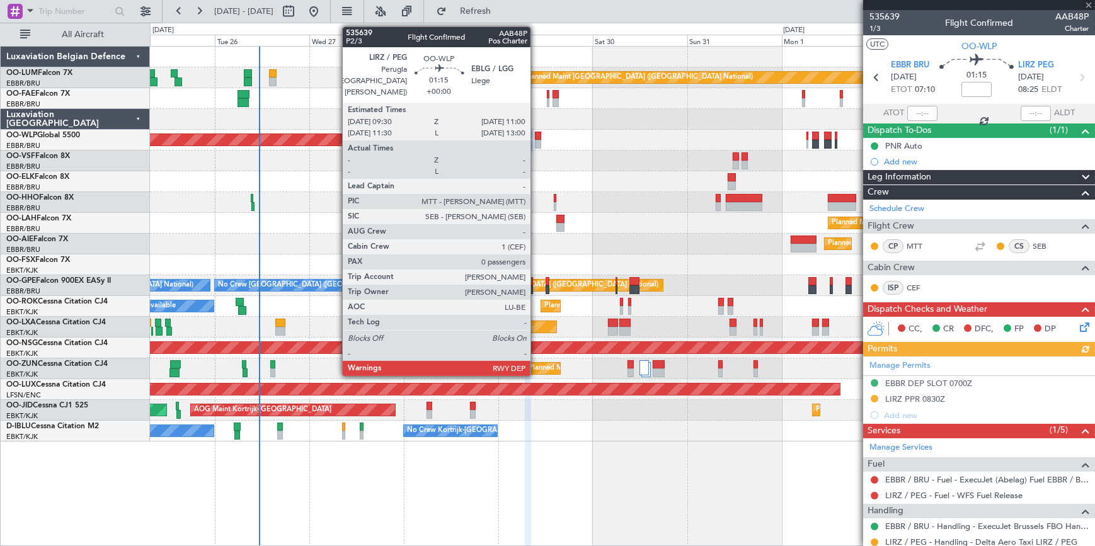
click at [536, 137] on div at bounding box center [538, 136] width 6 height 9
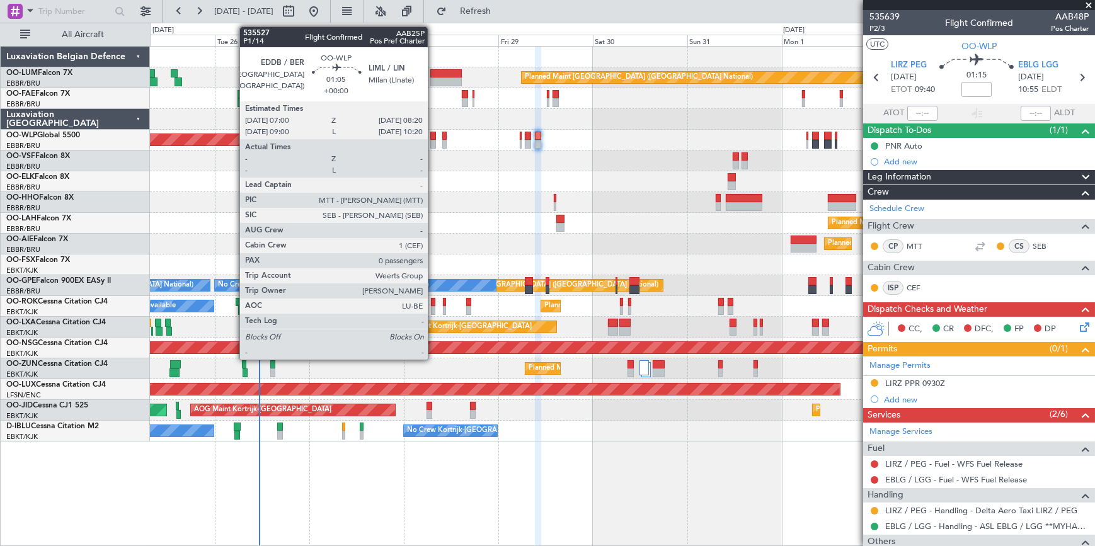
click at [433, 133] on div at bounding box center [433, 136] width 6 height 9
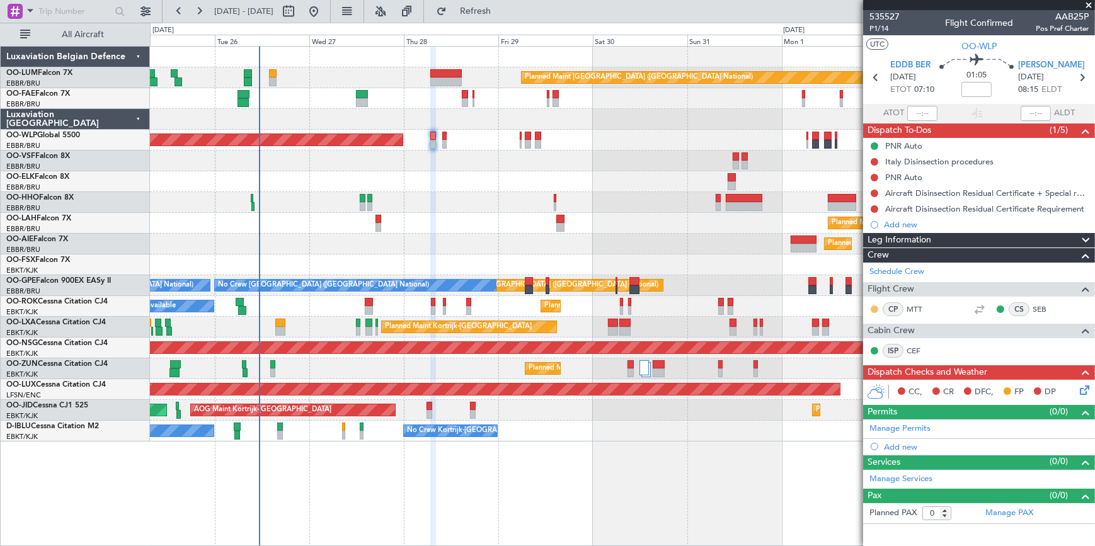
click at [875, 306] on button at bounding box center [875, 310] width 8 height 8
click at [864, 343] on mat-tooltip-component "Unread" at bounding box center [875, 328] width 46 height 33
click at [875, 307] on button at bounding box center [875, 310] width 8 height 8
click at [867, 345] on span "Acknowledged" at bounding box center [877, 345] width 55 height 13
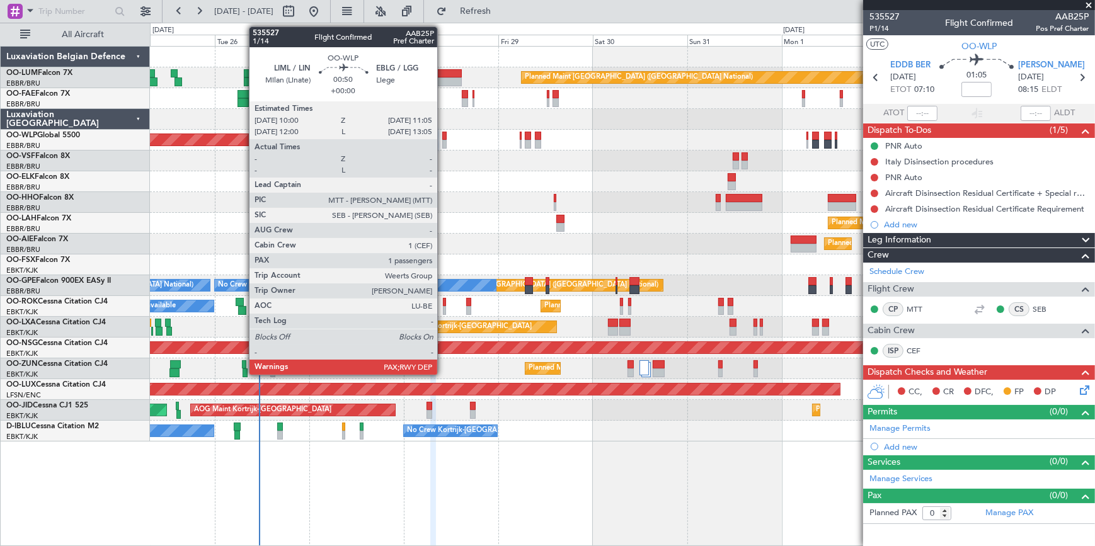
click at [443, 135] on div at bounding box center [444, 136] width 4 height 9
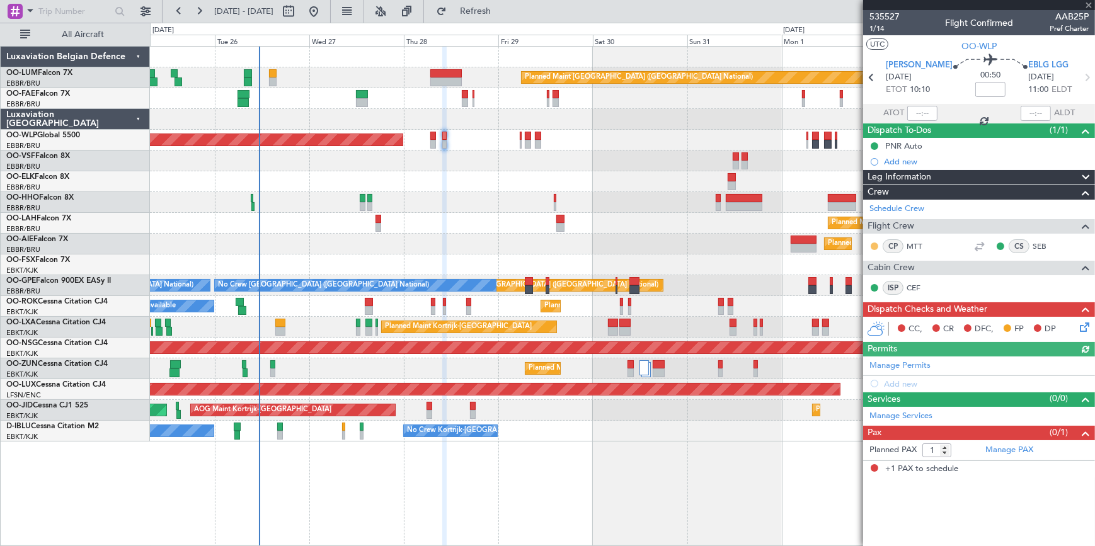
click at [874, 244] on button at bounding box center [875, 247] width 8 height 8
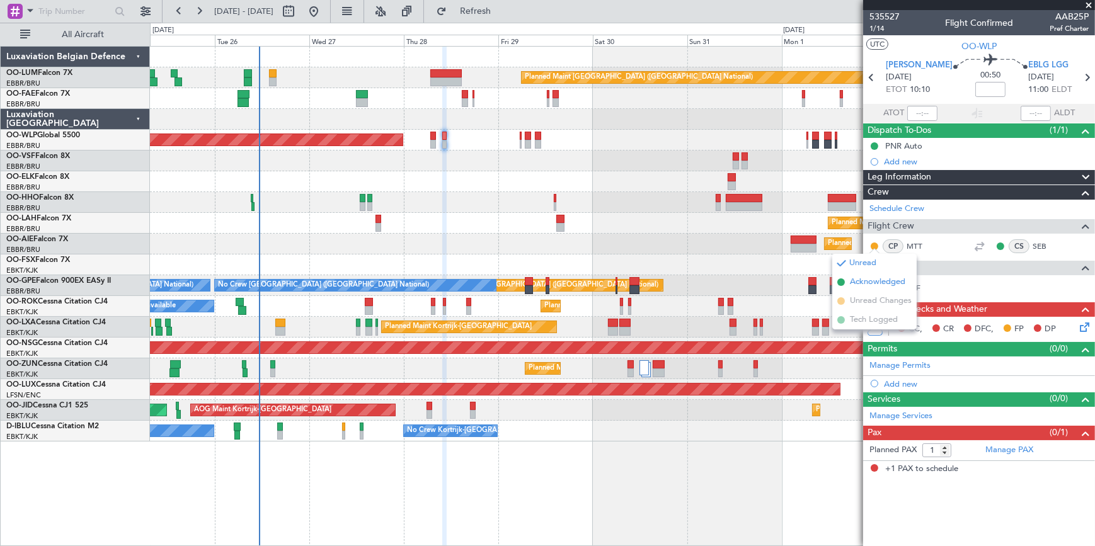
click at [841, 283] on span at bounding box center [841, 282] width 8 height 8
click at [1091, 4] on span at bounding box center [1088, 5] width 13 height 11
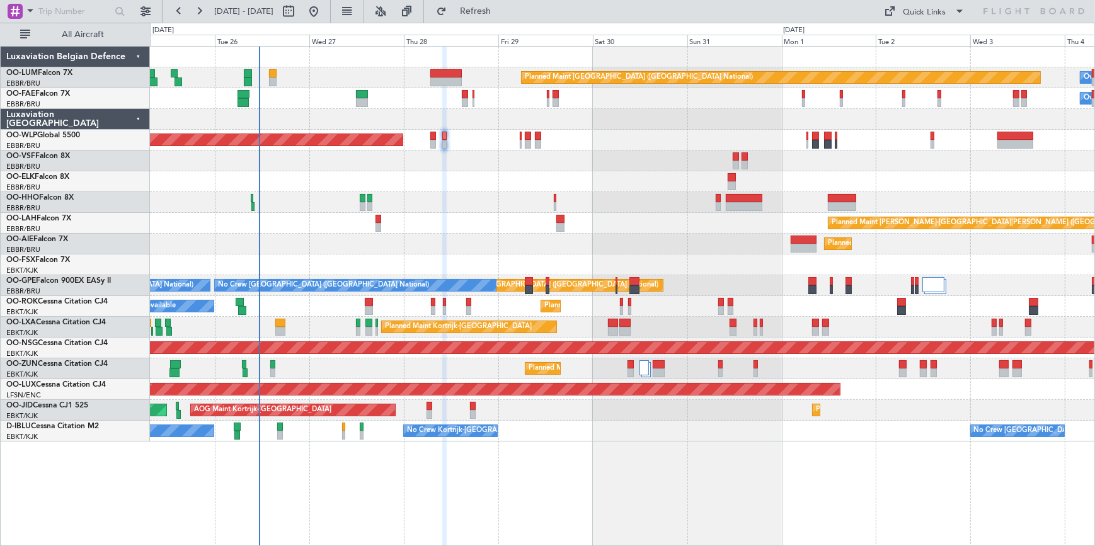
type input "0"
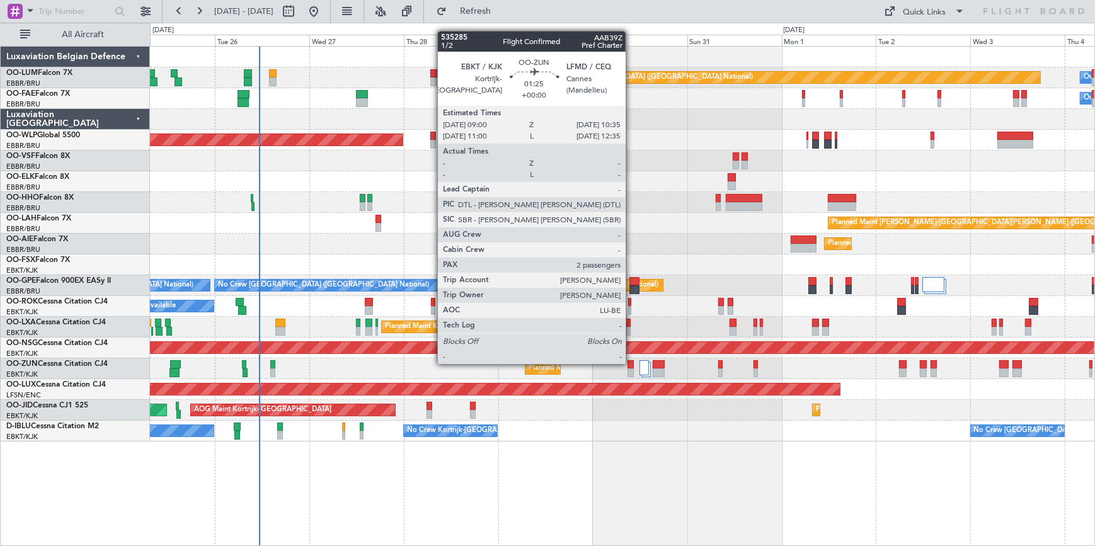
click at [631, 363] on div at bounding box center [630, 364] width 6 height 9
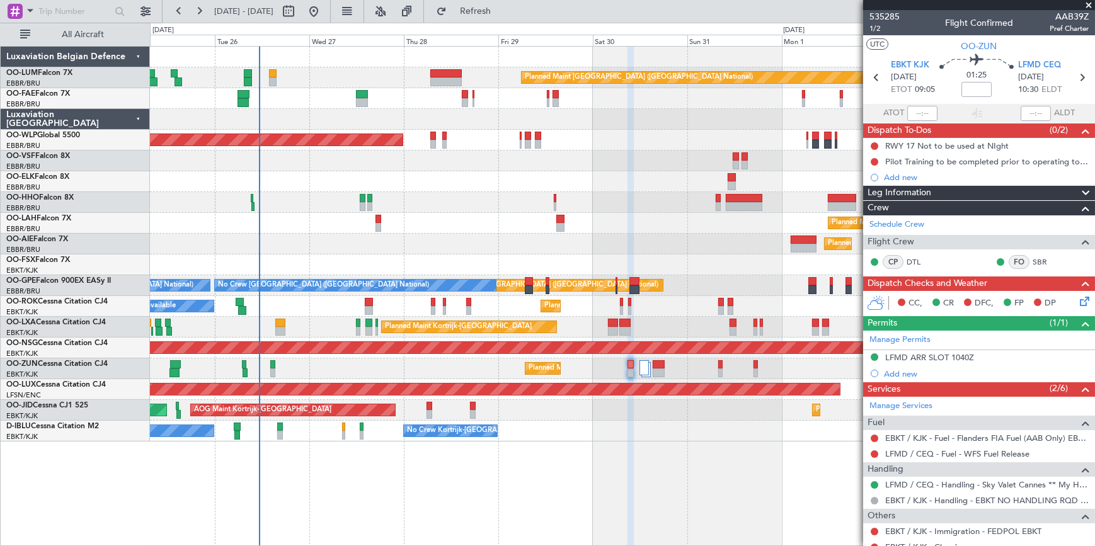
click at [1087, 7] on span at bounding box center [1088, 5] width 13 height 11
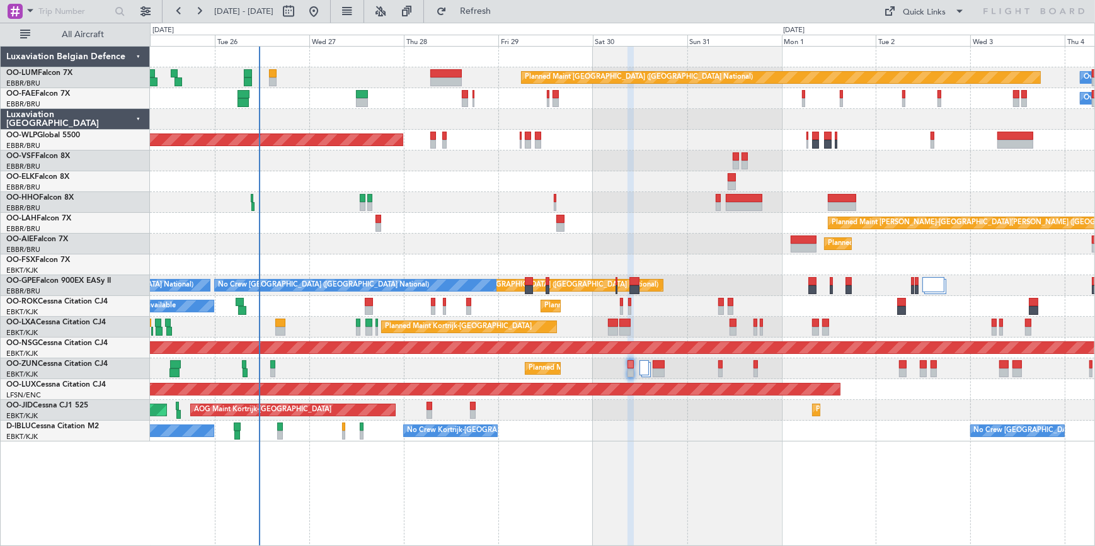
type input "0"
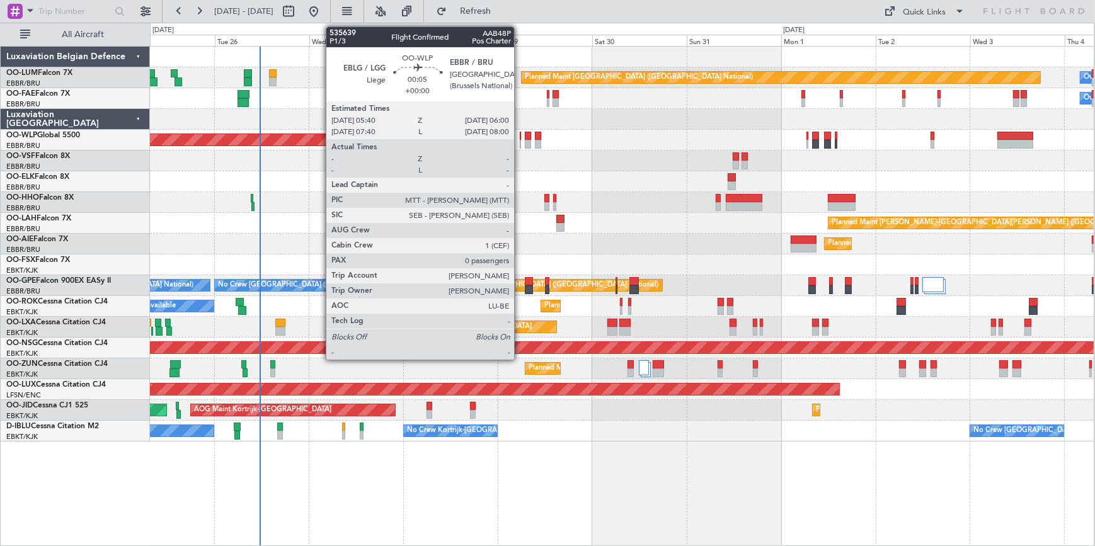
click at [520, 137] on div at bounding box center [521, 136] width 2 height 9
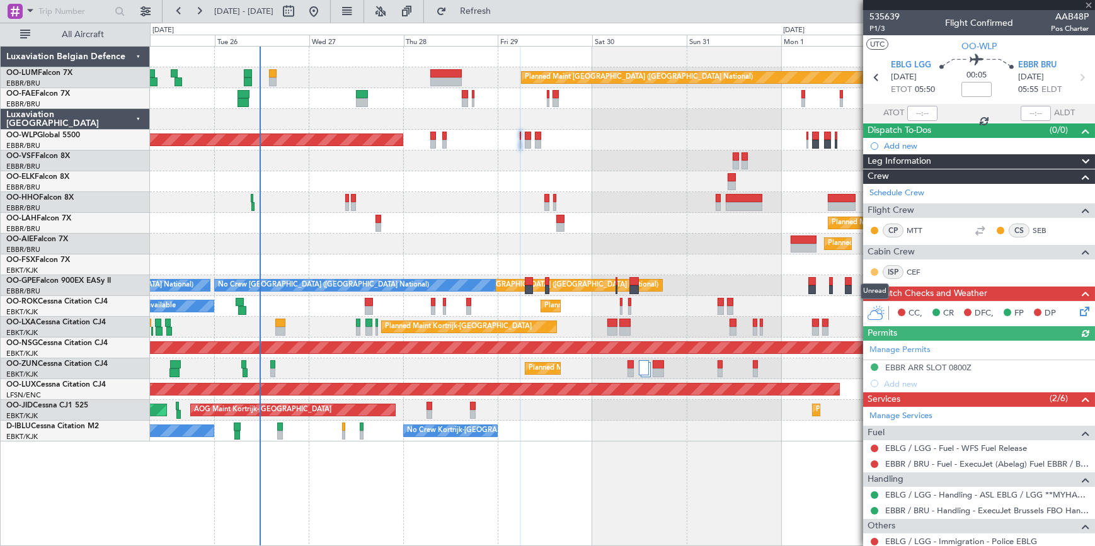
click at [872, 270] on button at bounding box center [875, 272] width 8 height 8
click at [865, 307] on span "Acknowledged" at bounding box center [877, 308] width 55 height 13
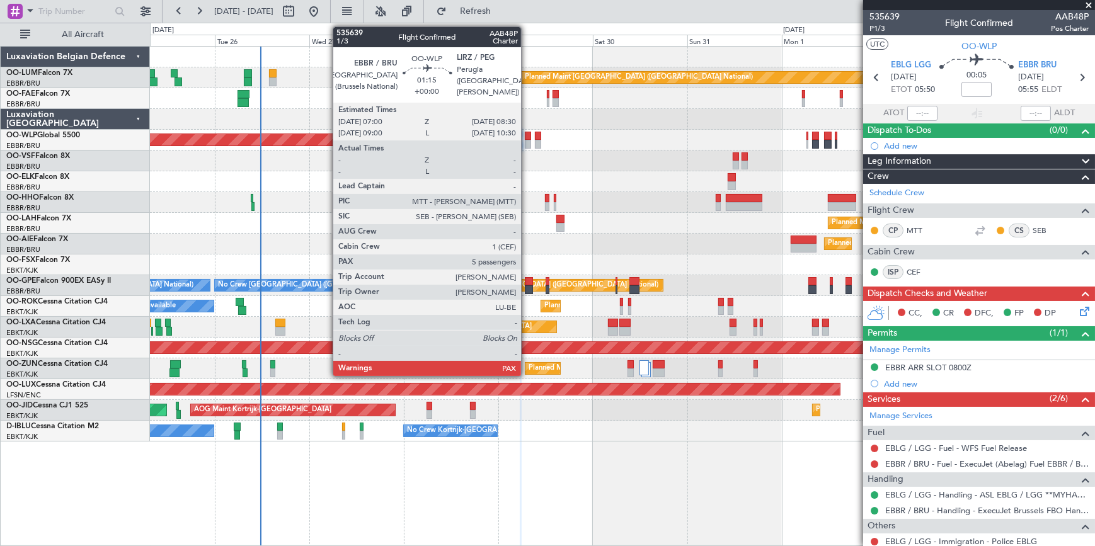
click at [527, 134] on div at bounding box center [528, 136] width 6 height 9
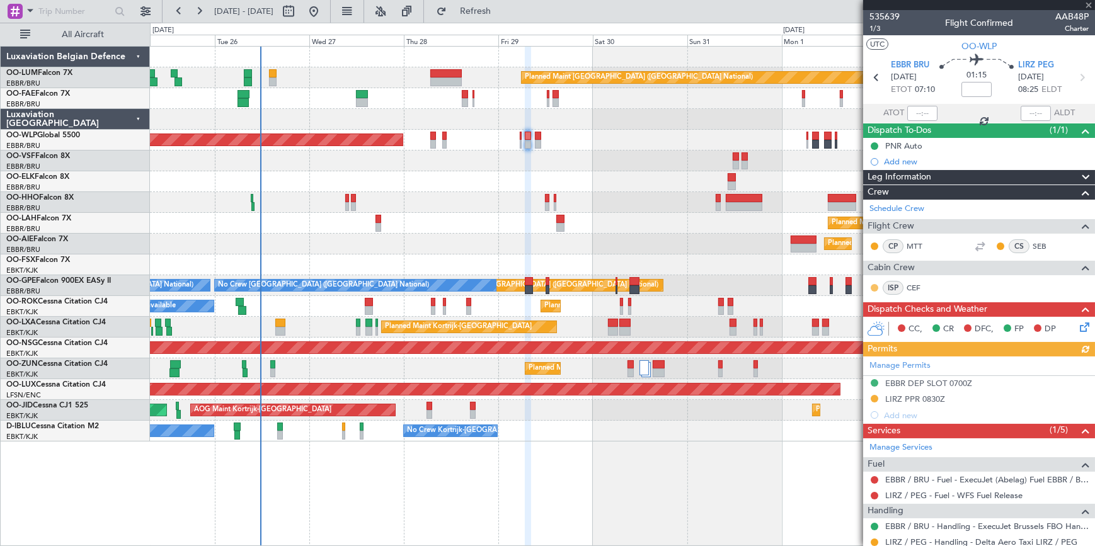
click at [874, 288] on button at bounding box center [875, 288] width 8 height 8
click at [870, 323] on span "Acknowledged" at bounding box center [877, 323] width 55 height 13
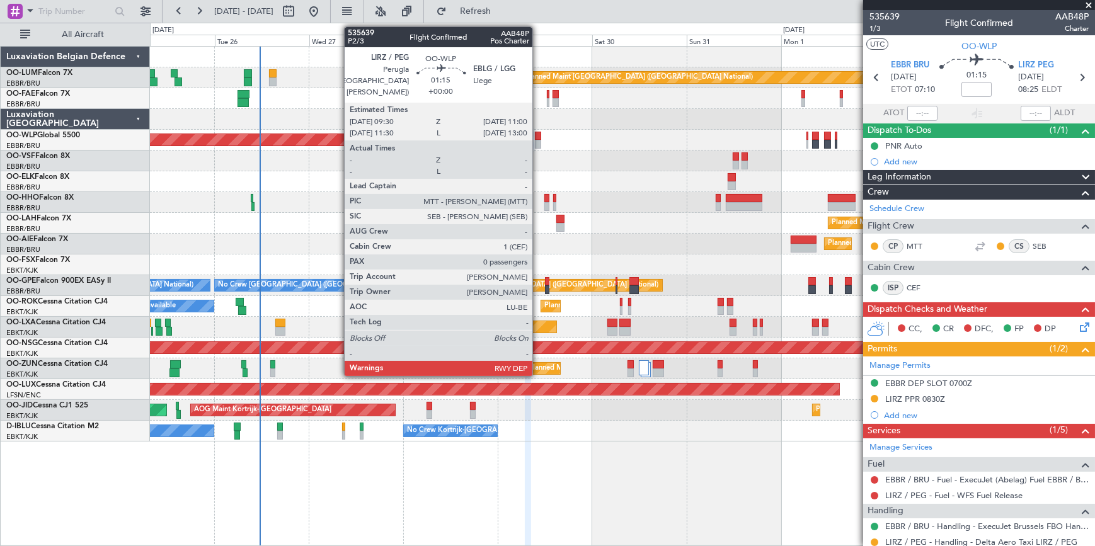
click at [538, 137] on div at bounding box center [538, 136] width 6 height 9
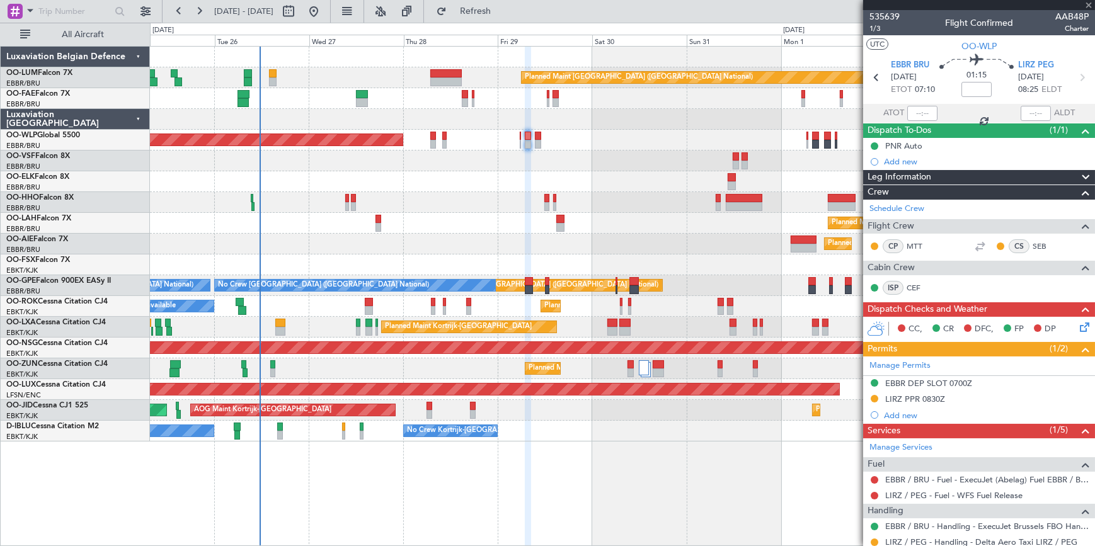
type input "0"
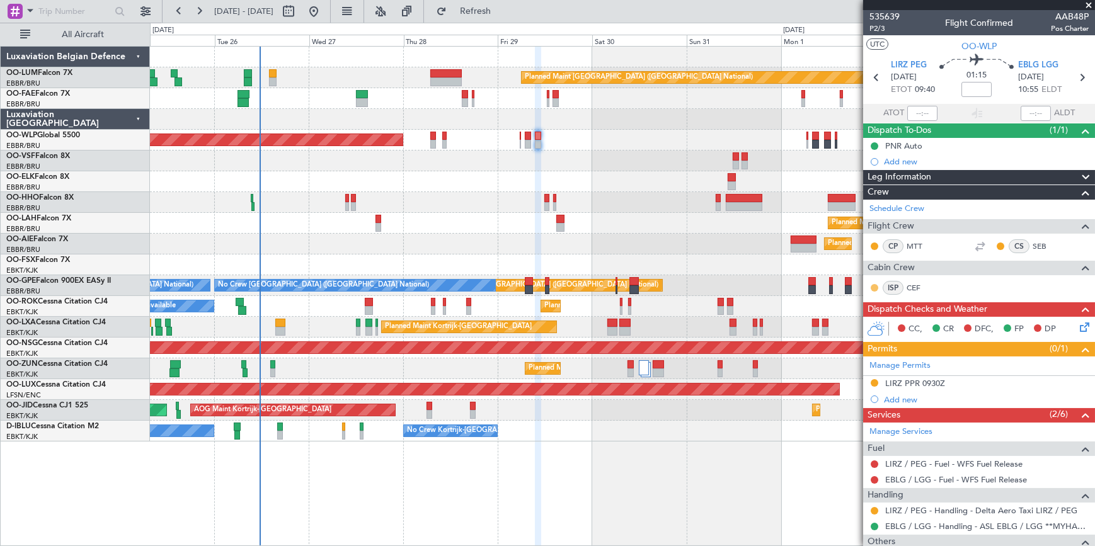
click at [874, 287] on button at bounding box center [875, 288] width 8 height 8
click at [864, 326] on span "Acknowledged" at bounding box center [877, 323] width 55 height 13
click at [1088, 5] on span at bounding box center [1088, 5] width 13 height 11
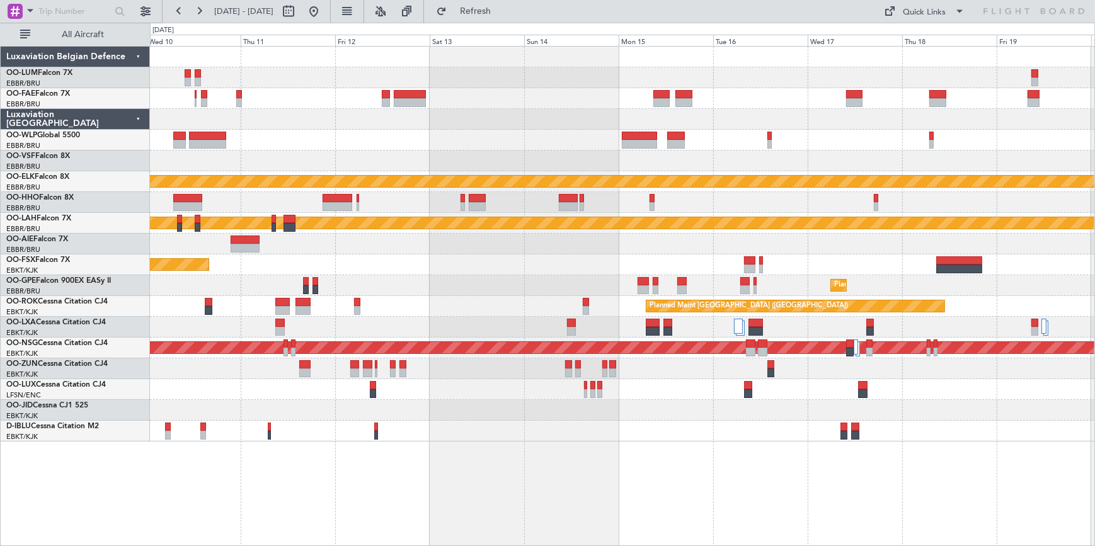
click at [0, 104] on html "25 Aug 2025 - 04 Sep 2025 Refresh Quick Links All Aircraft Planned Maint Kortri…" at bounding box center [547, 273] width 1095 height 546
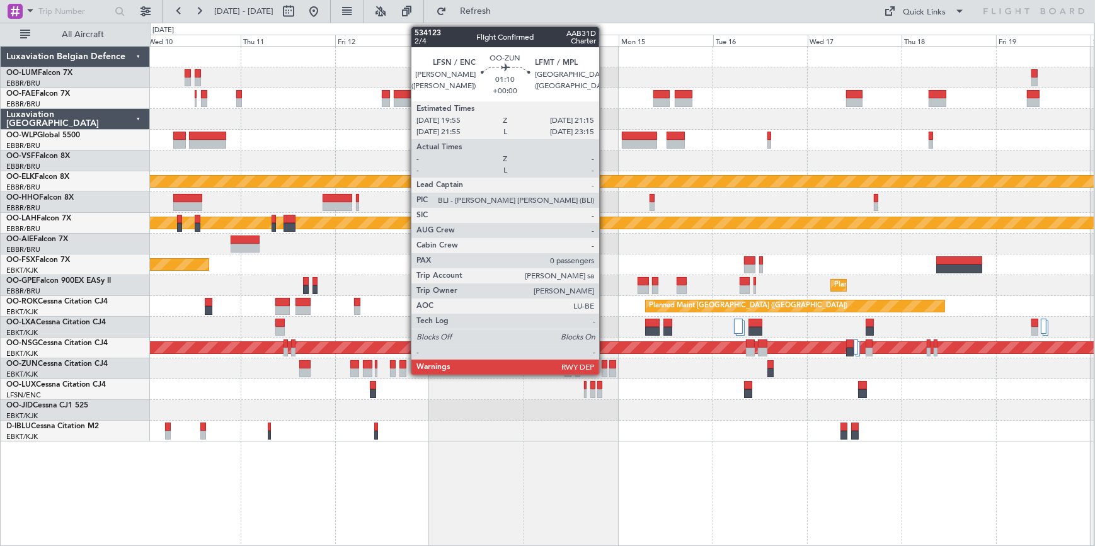
click at [605, 362] on div at bounding box center [605, 364] width 6 height 9
click at [603, 365] on div at bounding box center [605, 364] width 6 height 9
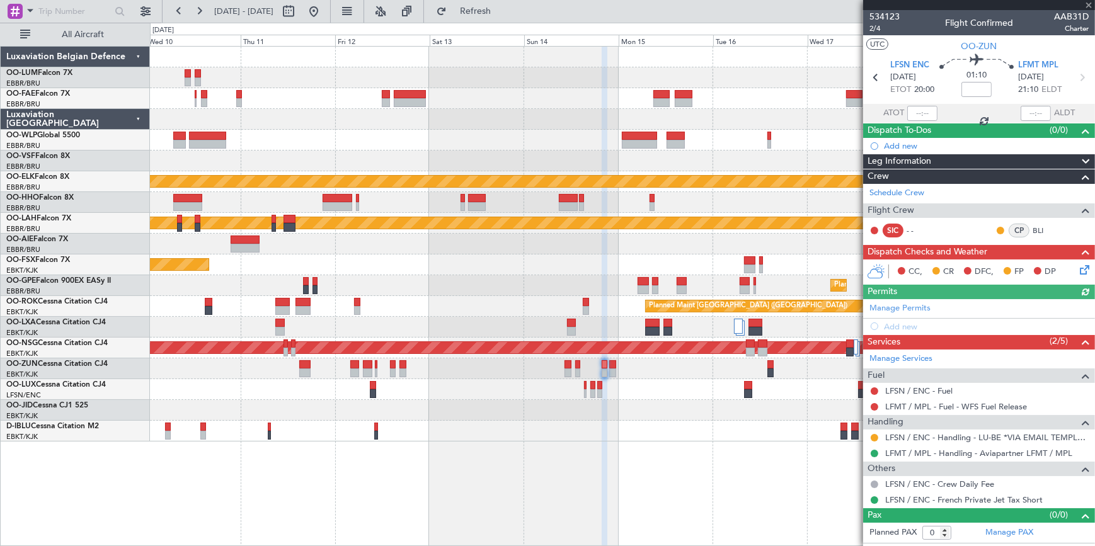
click at [1089, 3] on div at bounding box center [979, 5] width 232 height 10
click at [1088, 2] on span at bounding box center [1088, 5] width 13 height 11
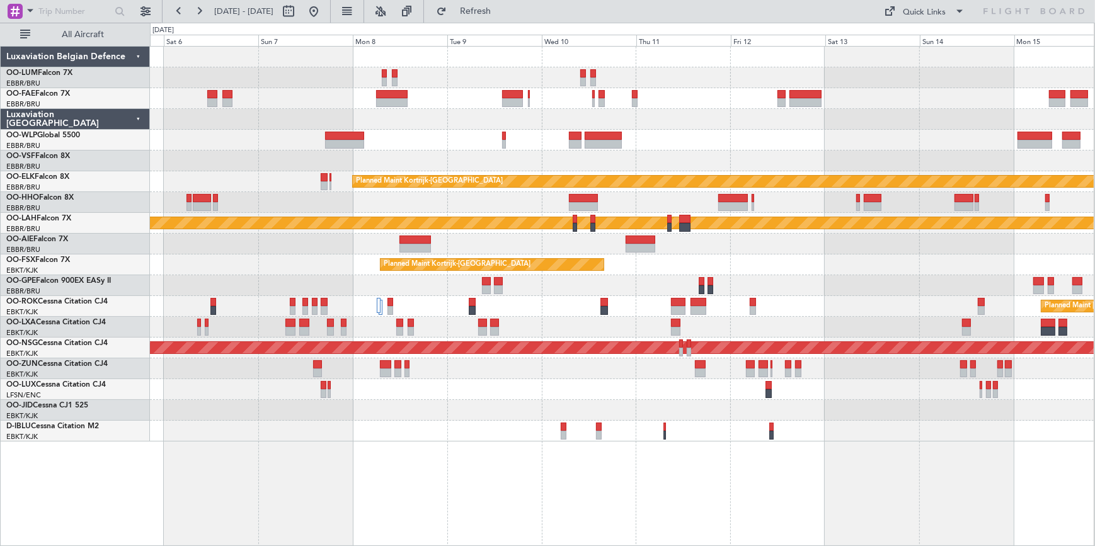
click at [784, 267] on div "Planned Maint Kortrijk-Wevelgem Planned Maint Kortrijk-Wevelgem" at bounding box center [622, 264] width 944 height 21
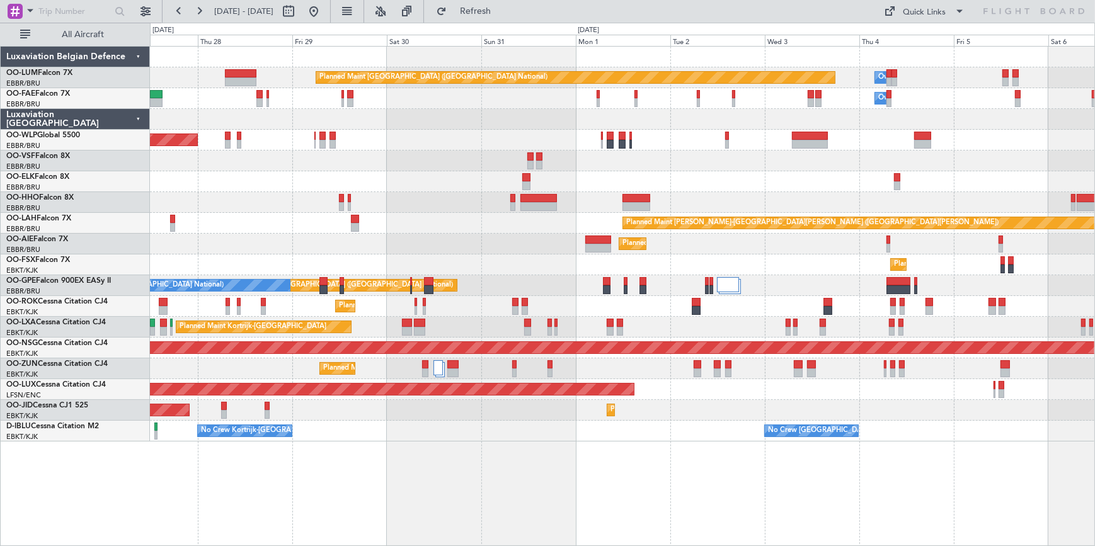
click at [1094, 302] on html "05 Sep 2025 - 15 Sep 2025 Refresh Quick Links All Aircraft Owner Melsbroek Air …" at bounding box center [547, 273] width 1095 height 546
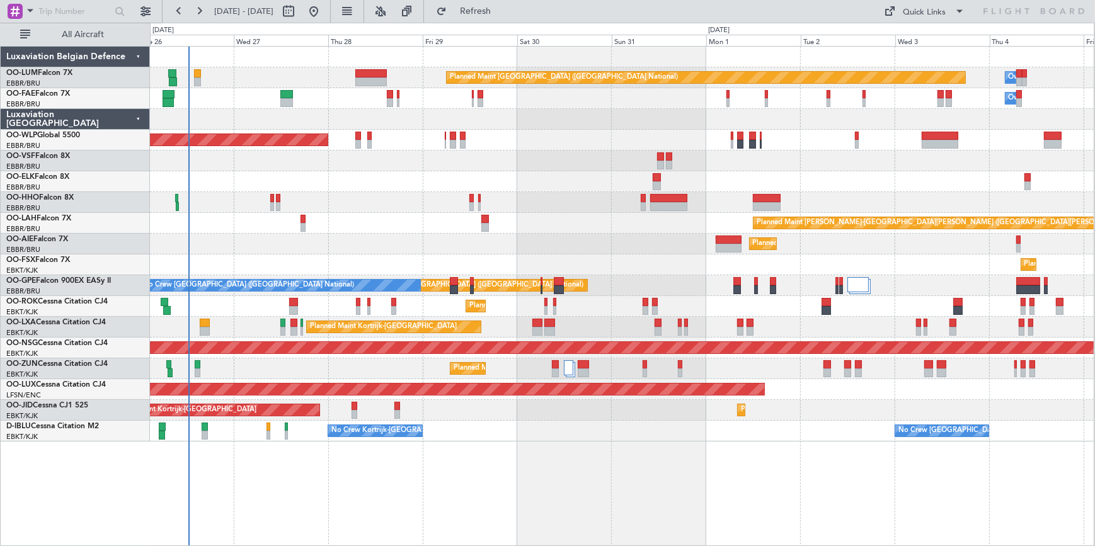
click at [506, 231] on div "Planned Maint [PERSON_NAME]-[GEOGRAPHIC_DATA][PERSON_NAME] ([GEOGRAPHIC_DATA][P…" at bounding box center [622, 223] width 944 height 21
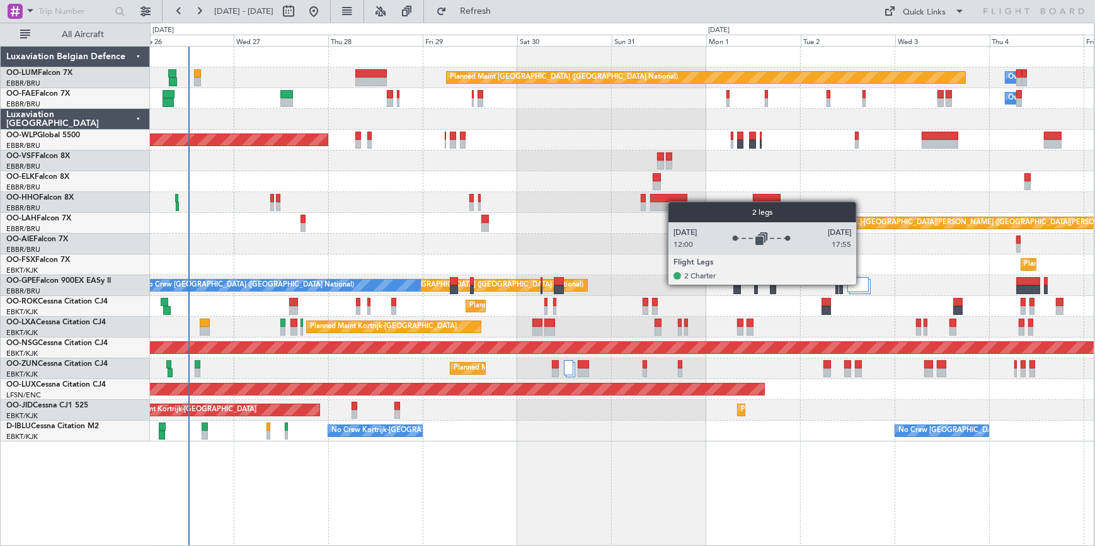
click at [862, 284] on div at bounding box center [857, 284] width 21 height 15
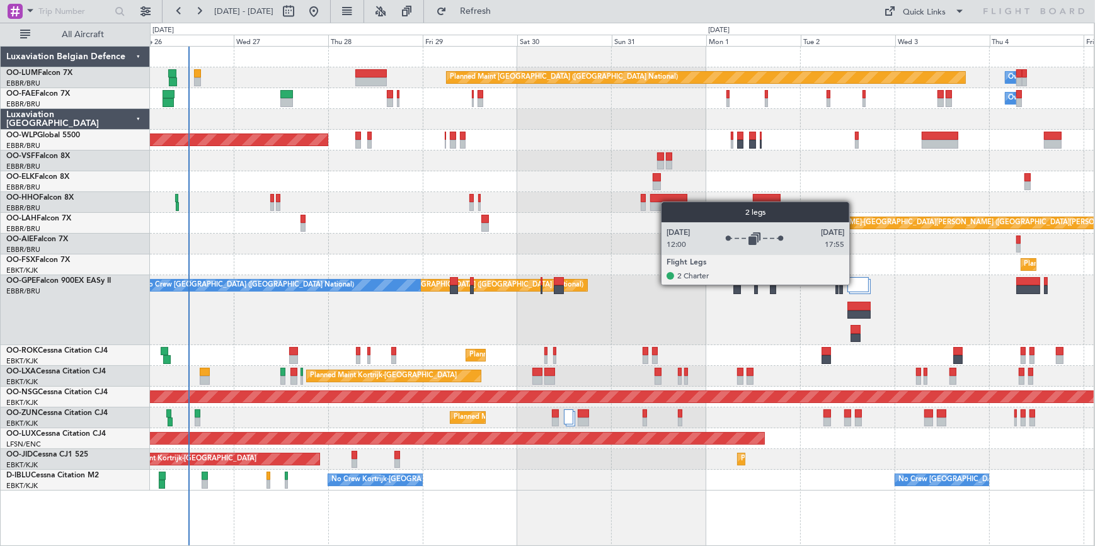
click at [855, 284] on div at bounding box center [857, 284] width 21 height 15
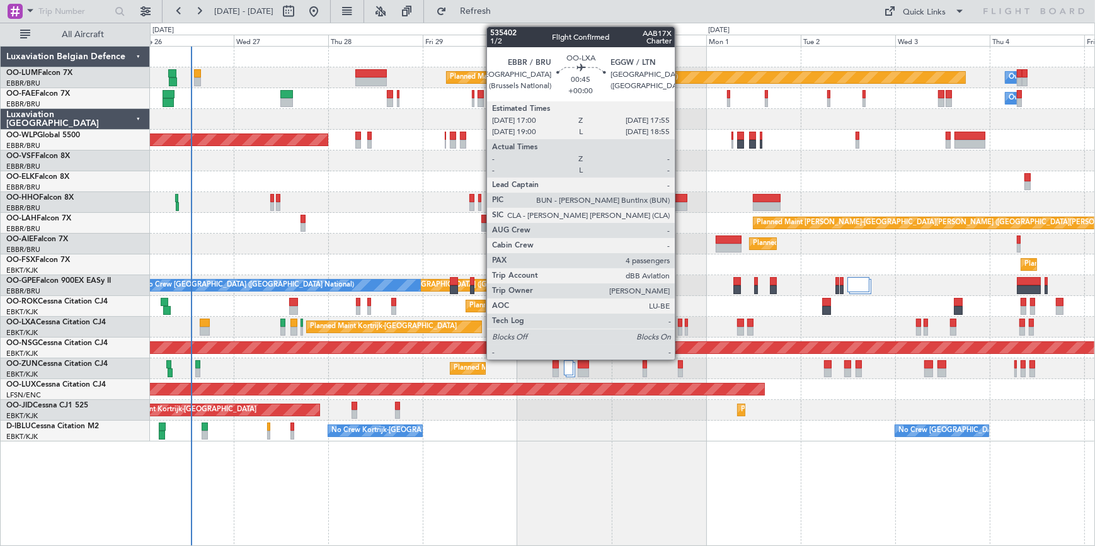
click at [680, 321] on div at bounding box center [680, 323] width 4 height 9
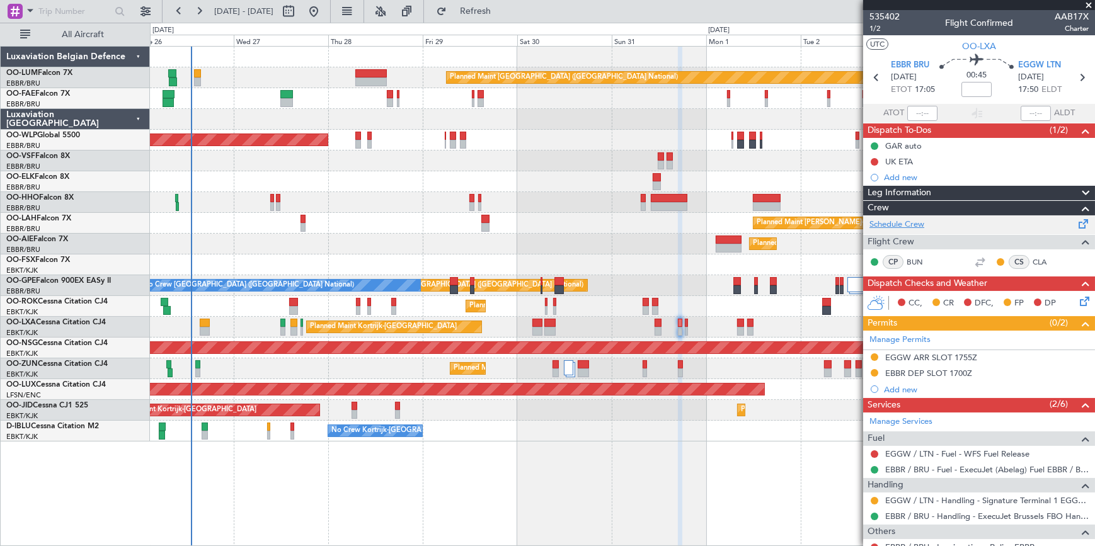
click at [908, 221] on link "Schedule Crew" at bounding box center [896, 225] width 55 height 13
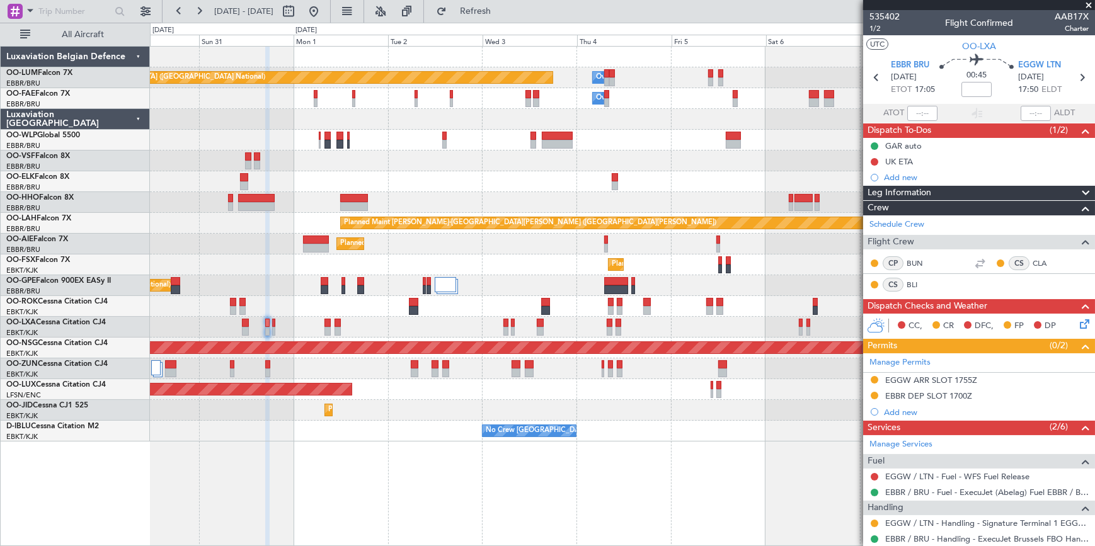
click at [227, 156] on div "Planned Maint Brussels (Brussels National) Owner Melsbroek Air Base Owner Melsb…" at bounding box center [622, 244] width 944 height 395
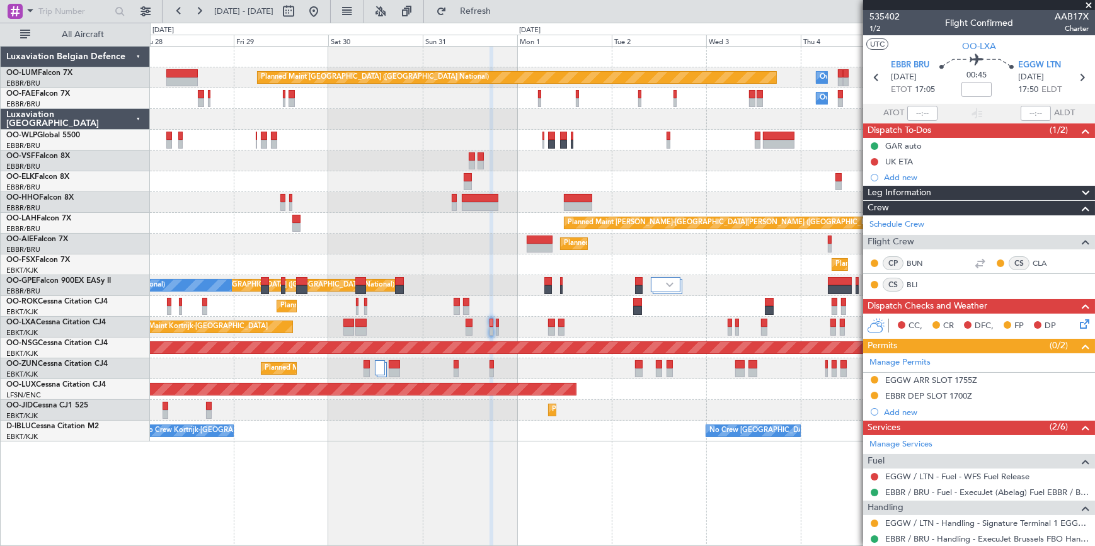
click at [595, 239] on div "Planned Maint [GEOGRAPHIC_DATA] ([GEOGRAPHIC_DATA] National) Owner [GEOGRAPHIC_…" at bounding box center [622, 244] width 944 height 395
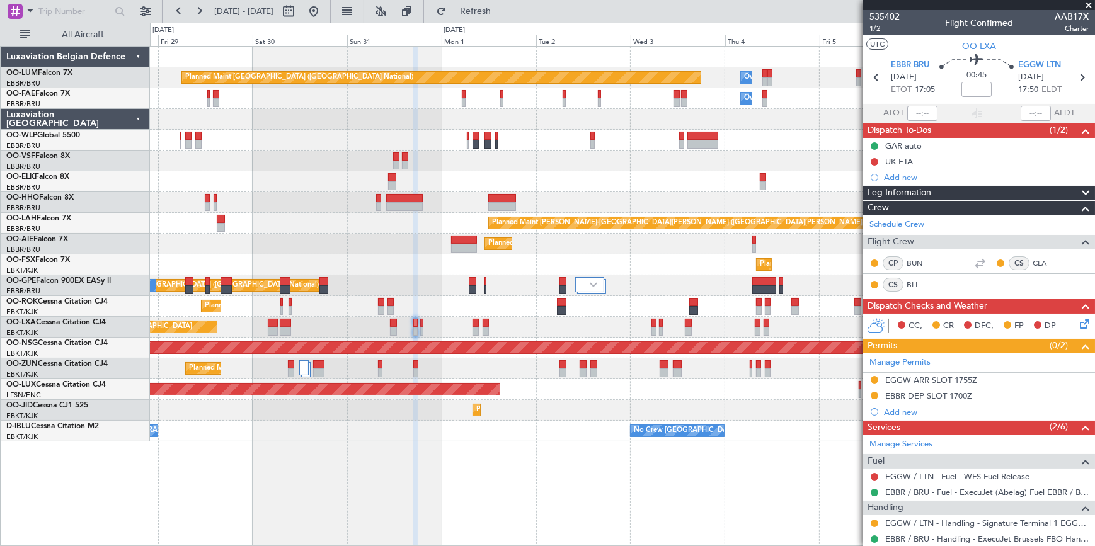
click at [578, 243] on div "Planned Maint [GEOGRAPHIC_DATA] ([GEOGRAPHIC_DATA])" at bounding box center [622, 244] width 944 height 21
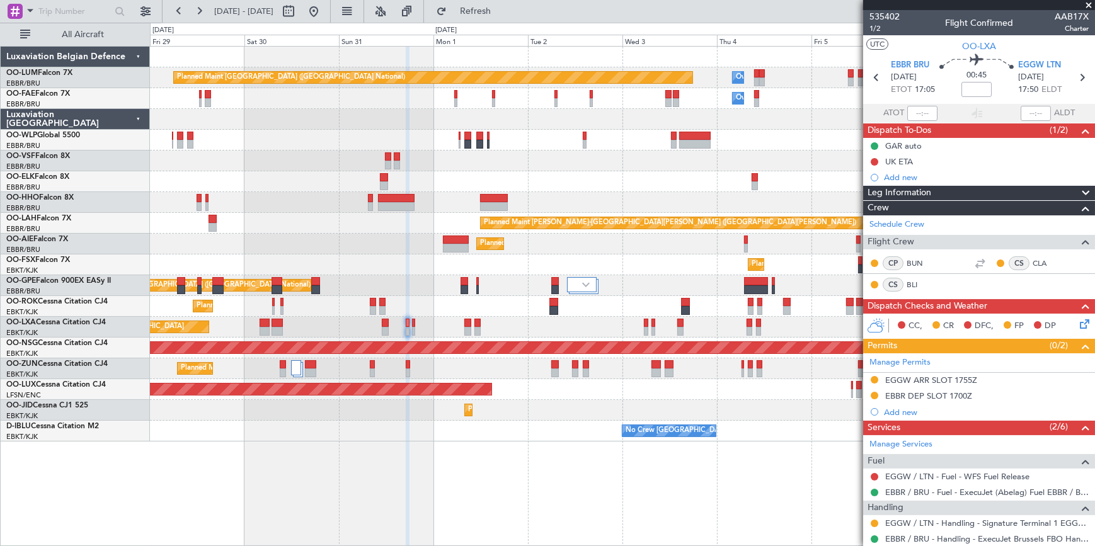
click at [1091, 5] on span at bounding box center [1088, 5] width 13 height 11
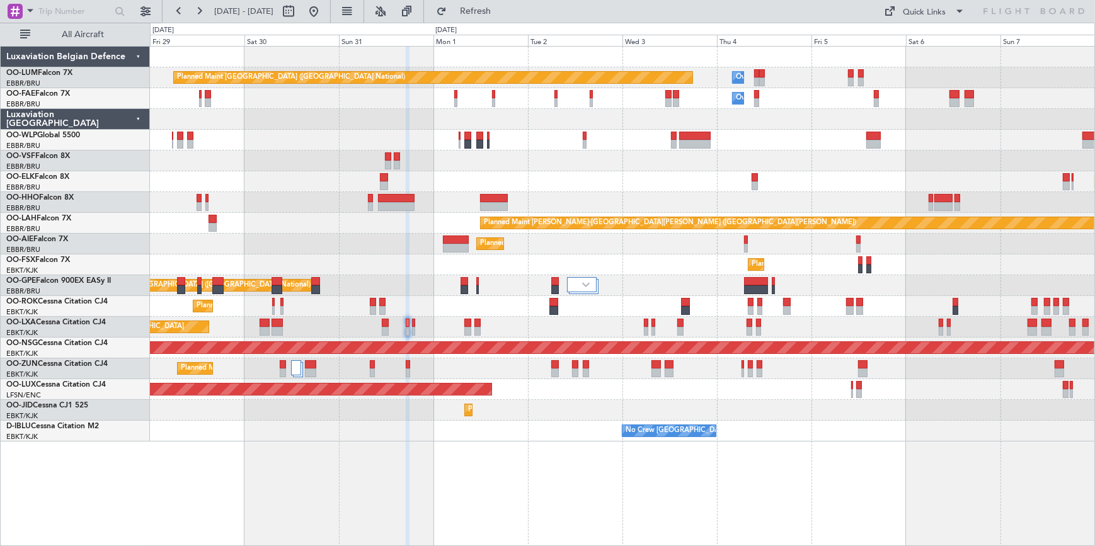
type input "0"
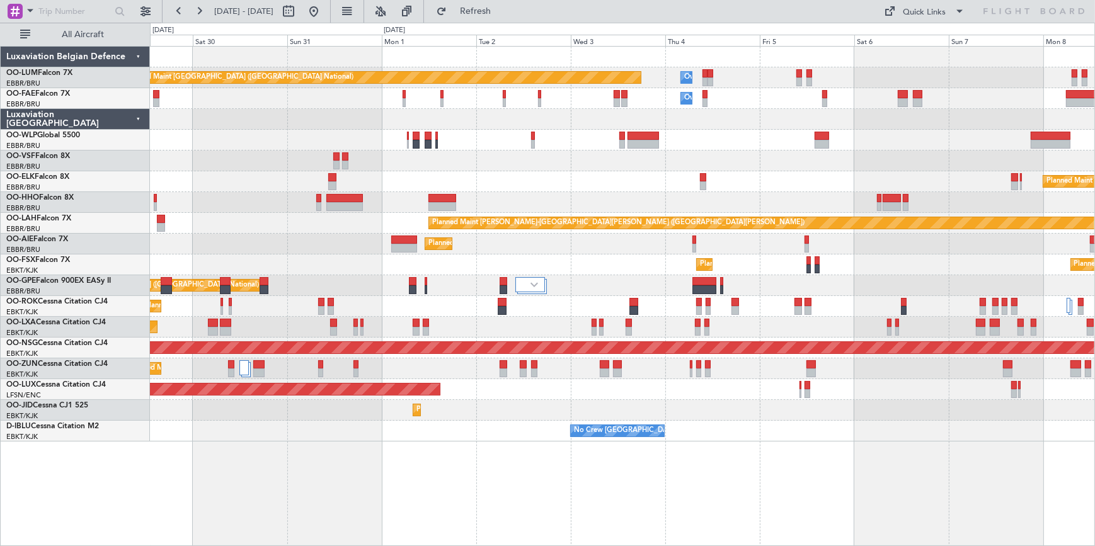
click at [842, 263] on div "Planned Maint [GEOGRAPHIC_DATA] ([GEOGRAPHIC_DATA] National) Owner [GEOGRAPHIC_…" at bounding box center [622, 244] width 944 height 395
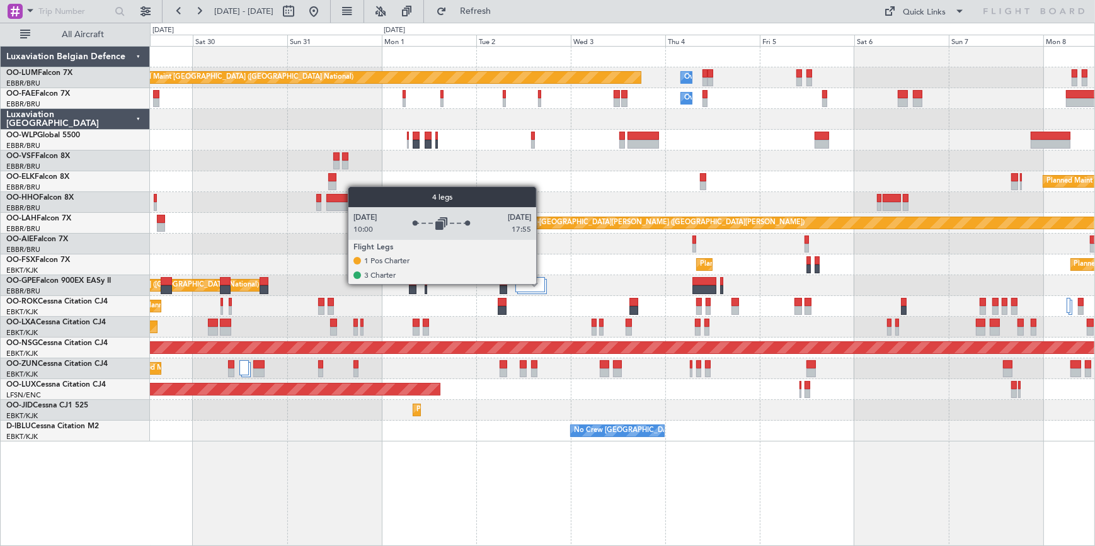
click at [541, 283] on div at bounding box center [530, 284] width 30 height 15
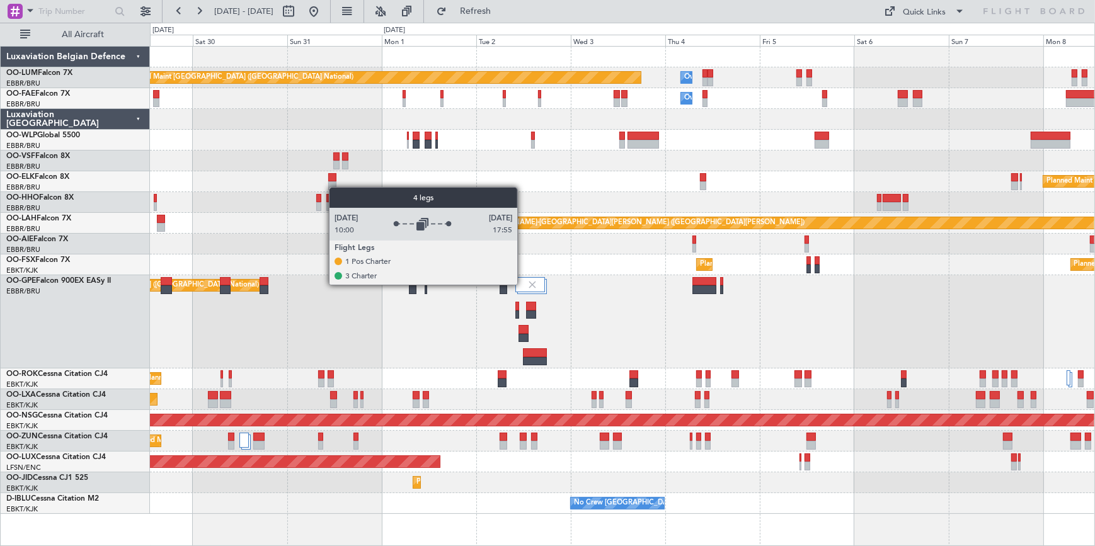
click at [523, 284] on div at bounding box center [530, 284] width 30 height 15
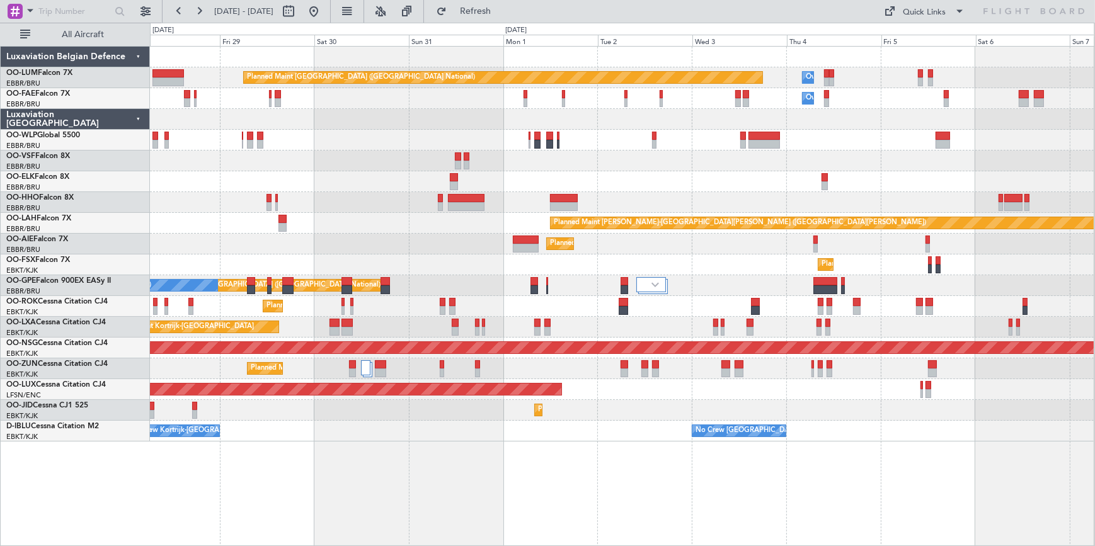
click at [323, 238] on div "Planned Maint [GEOGRAPHIC_DATA] ([GEOGRAPHIC_DATA])" at bounding box center [622, 244] width 944 height 21
click at [258, 247] on div "Planned Maint [GEOGRAPHIC_DATA] ([GEOGRAPHIC_DATA])" at bounding box center [622, 244] width 944 height 21
